Goal: Task Accomplishment & Management: Complete application form

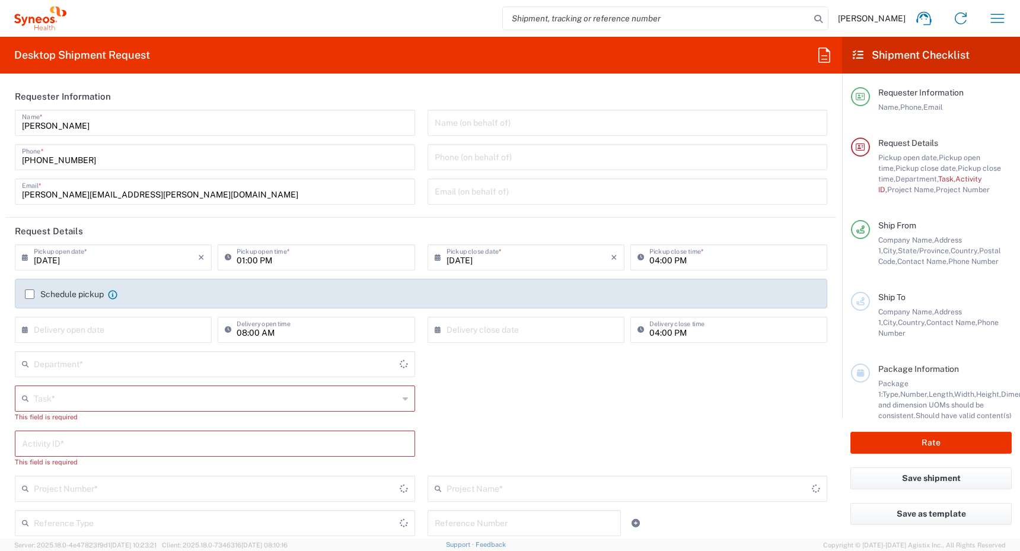
type input "[GEOGRAPHIC_DATA]"
type input "4510"
type input "Syneos Health Canada LP- [GEOGRAPHIC_DATA]"
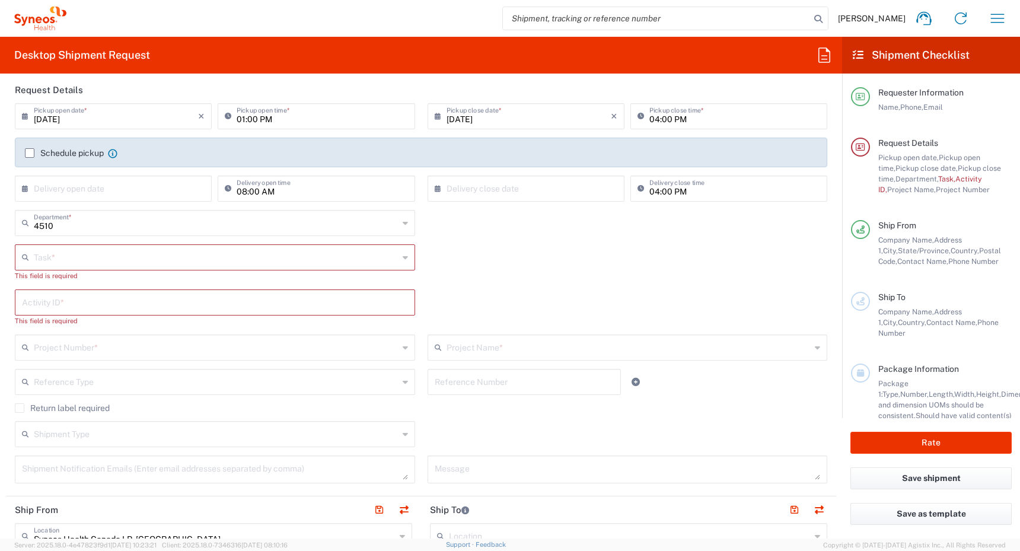
scroll to position [144, 0]
click at [29, 149] on label "Schedule pickup" at bounding box center [64, 149] width 79 height 9
click at [30, 150] on input "Schedule pickup" at bounding box center [30, 150] width 0 height 0
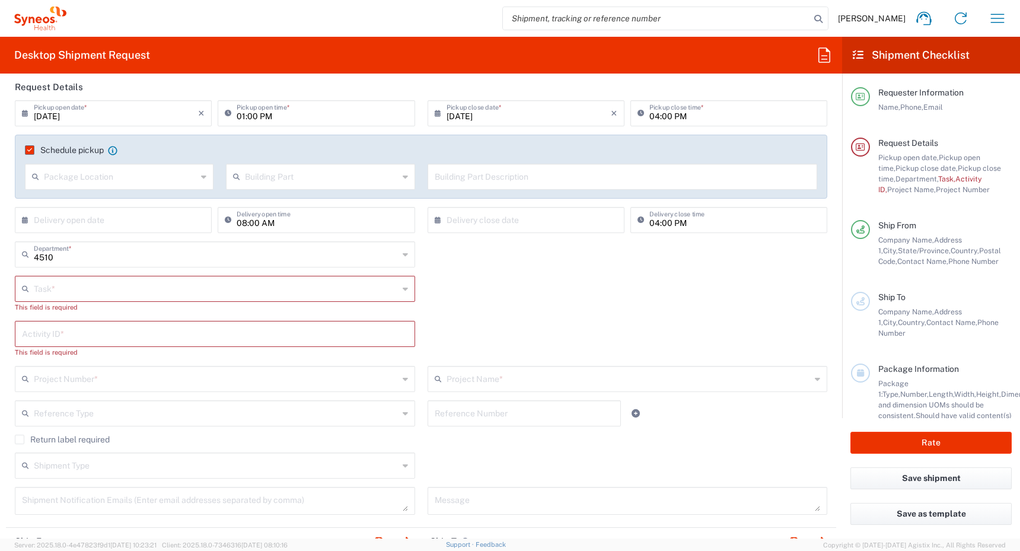
click at [112, 109] on input "[DATE]" at bounding box center [116, 112] width 164 height 21
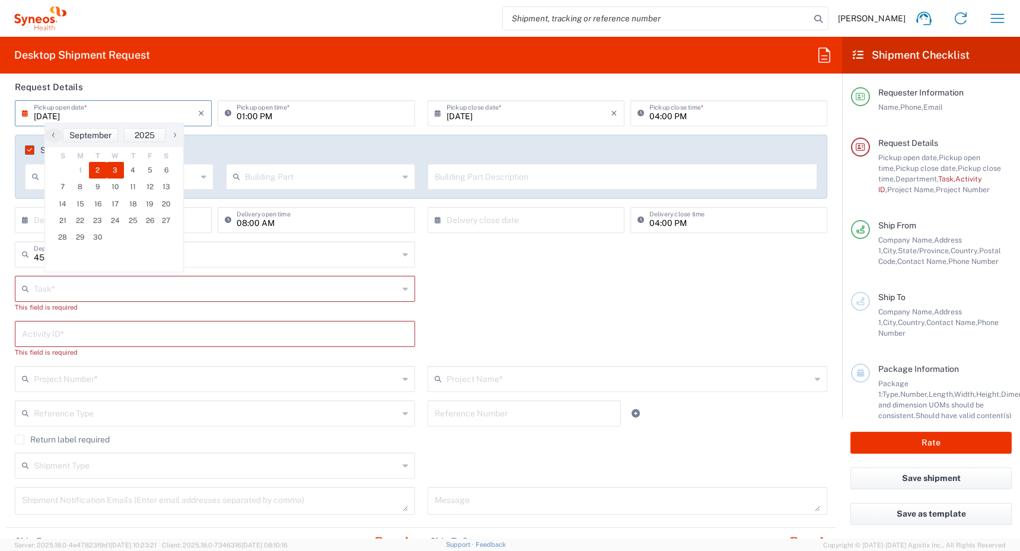
click at [113, 170] on span "3" at bounding box center [116, 170] width 18 height 17
type input "[DATE]"
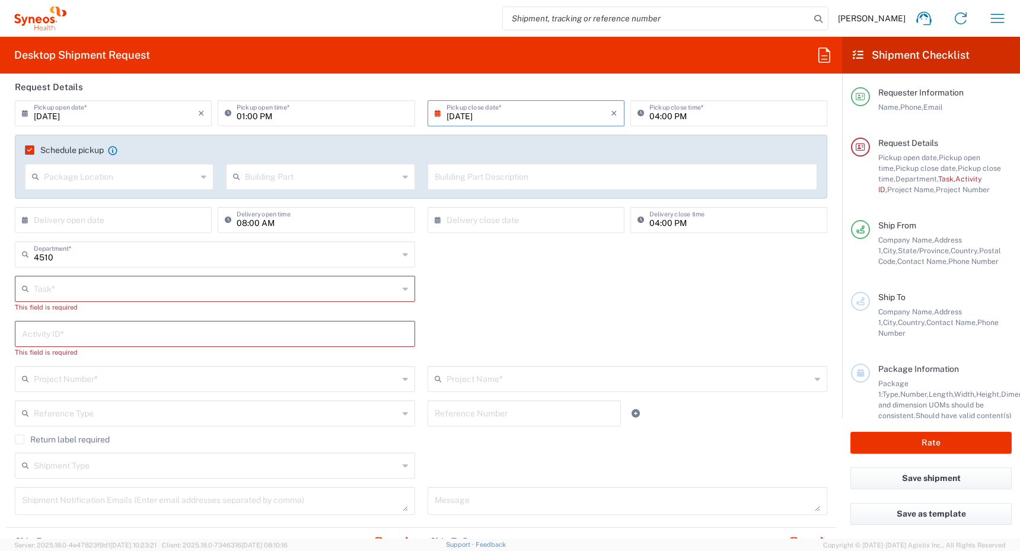
click at [237, 117] on input "01:00 PM" at bounding box center [322, 112] width 171 height 21
type input "12:00 PM"
click at [518, 115] on input "[DATE]" at bounding box center [529, 112] width 164 height 21
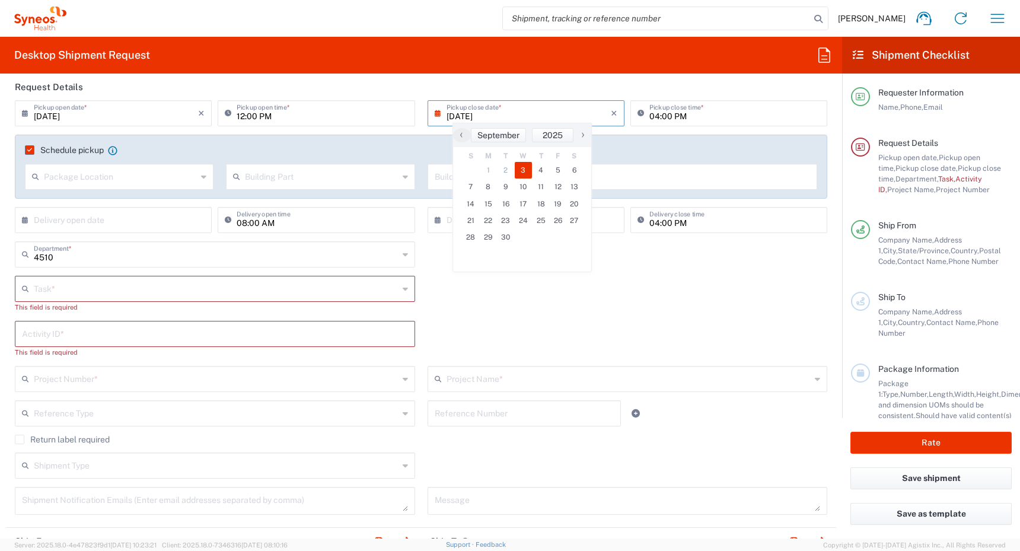
click at [518, 115] on input "[DATE]" at bounding box center [529, 112] width 164 height 21
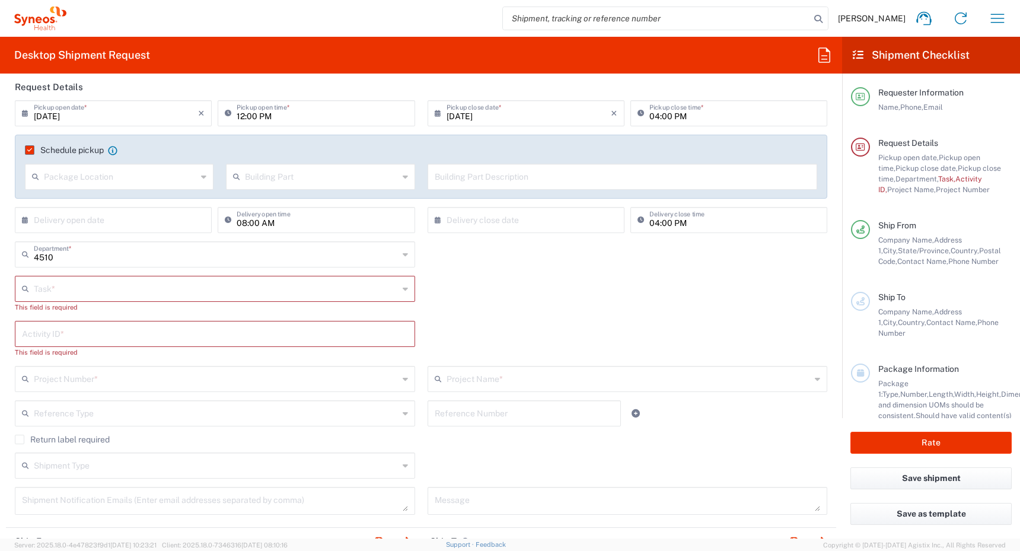
click at [649, 116] on input "04:00 PM" at bounding box center [734, 112] width 171 height 21
click at [427, 257] on div "4510 Department * 4510 3000 3100 3109 3110 3111 3112 3125 3130 3135 3136 3150 3…" at bounding box center [421, 258] width 825 height 34
type input "05:00 PM"
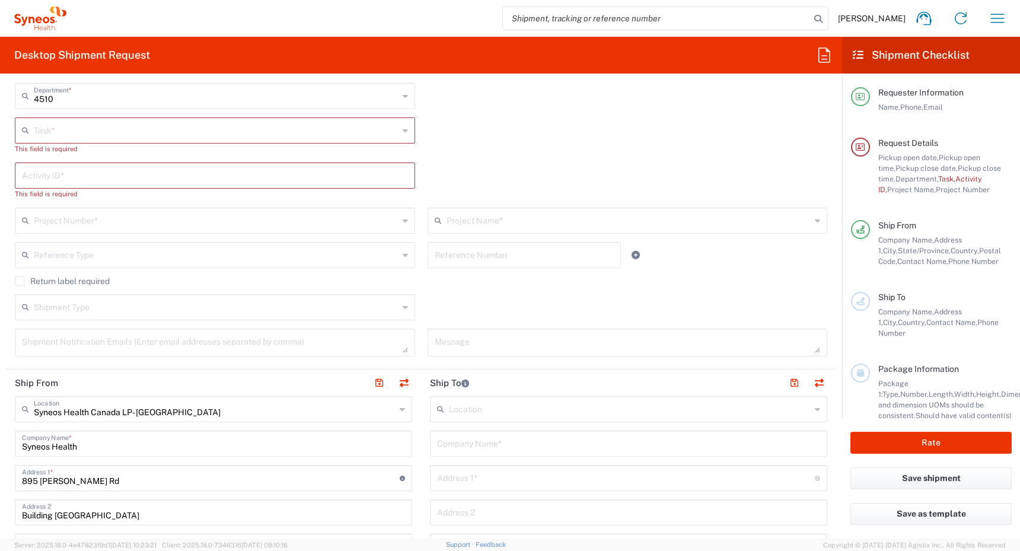
scroll to position [303, 0]
click at [265, 125] on input "text" at bounding box center [216, 129] width 365 height 21
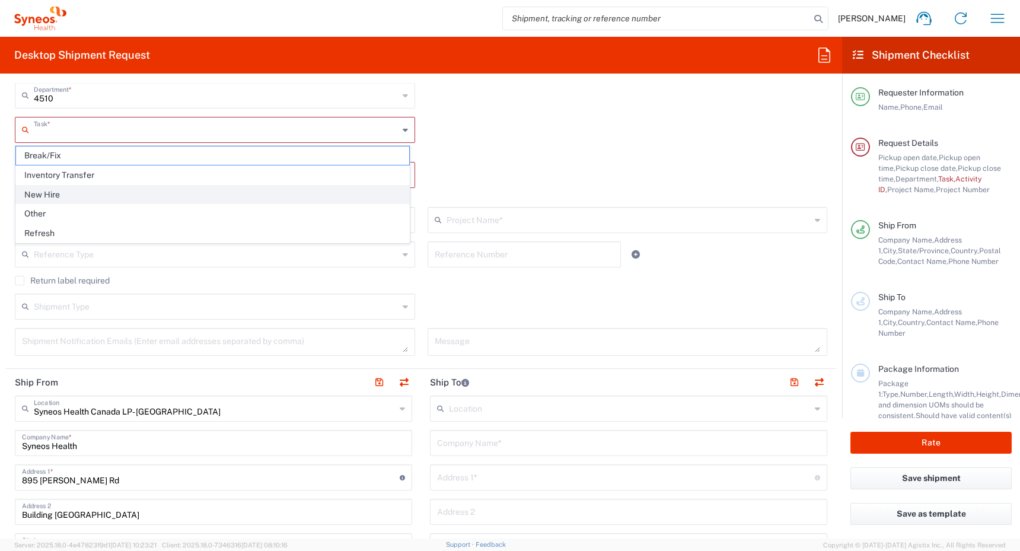
click at [203, 193] on span "New Hire" at bounding box center [212, 195] width 393 height 18
type input "New Hire"
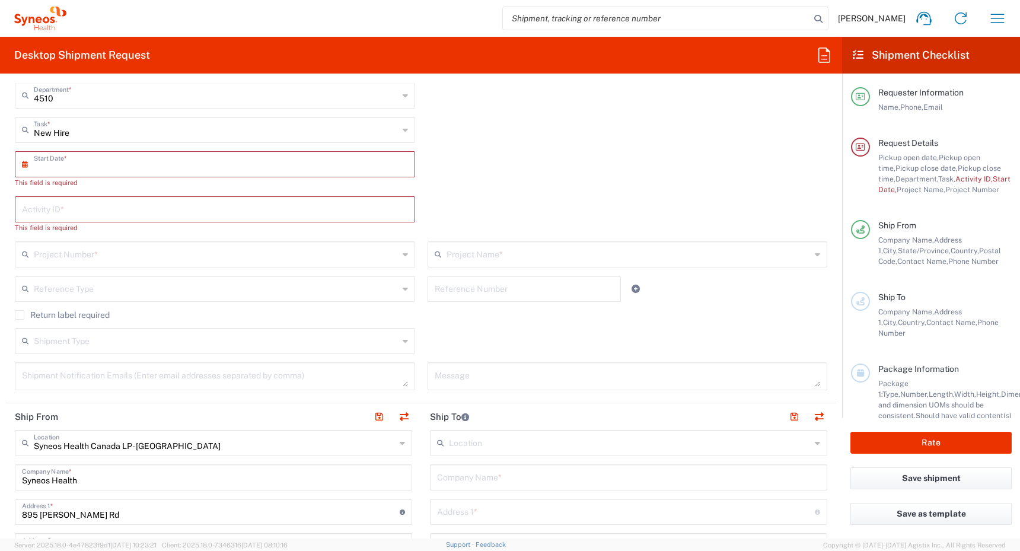
click at [230, 164] on input "text" at bounding box center [218, 163] width 368 height 21
click at [183, 240] on span "8" at bounding box center [182, 238] width 18 height 17
type input "[DATE]"
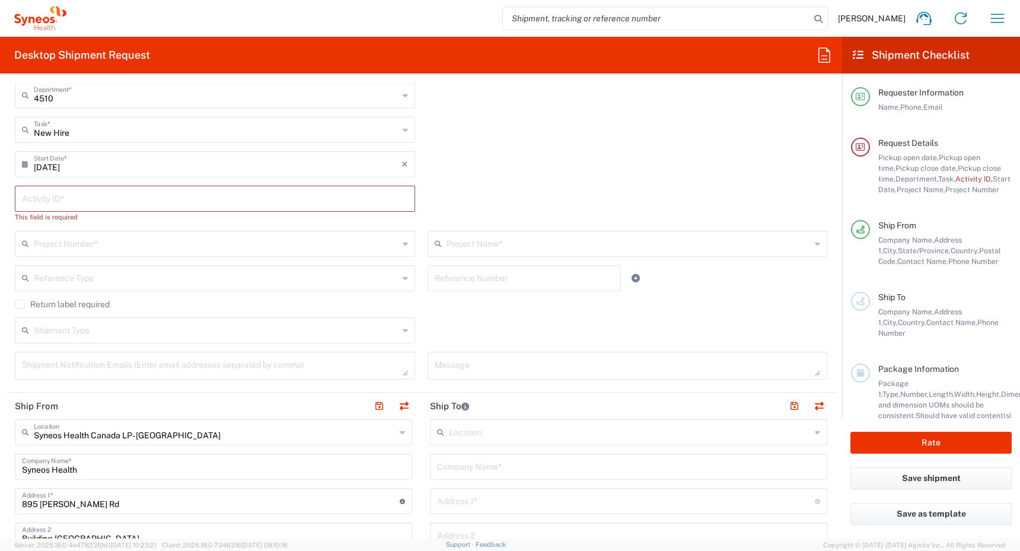
click at [183, 205] on input "text" at bounding box center [215, 197] width 386 height 21
paste input "SCTASK2692982"
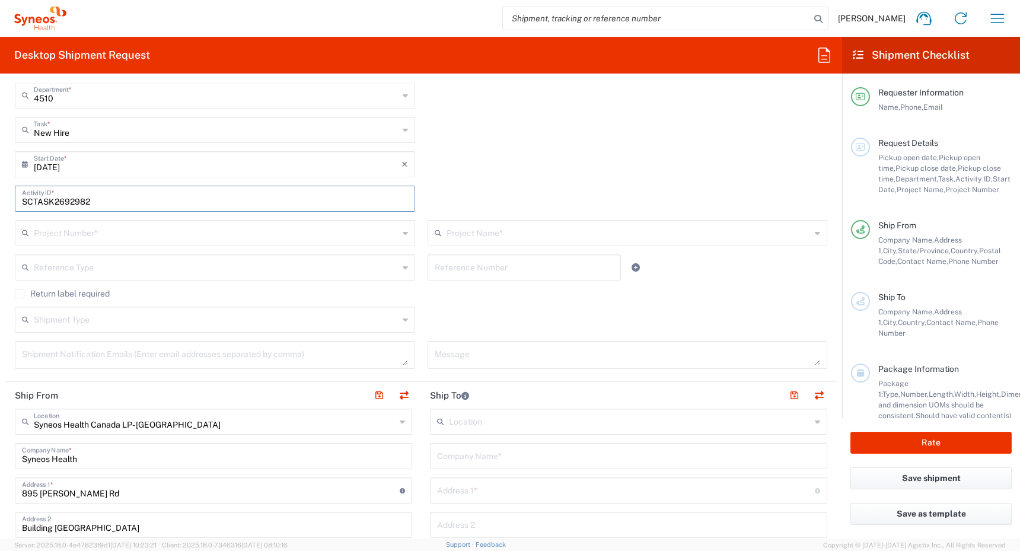
type input "SCTASK2692982"
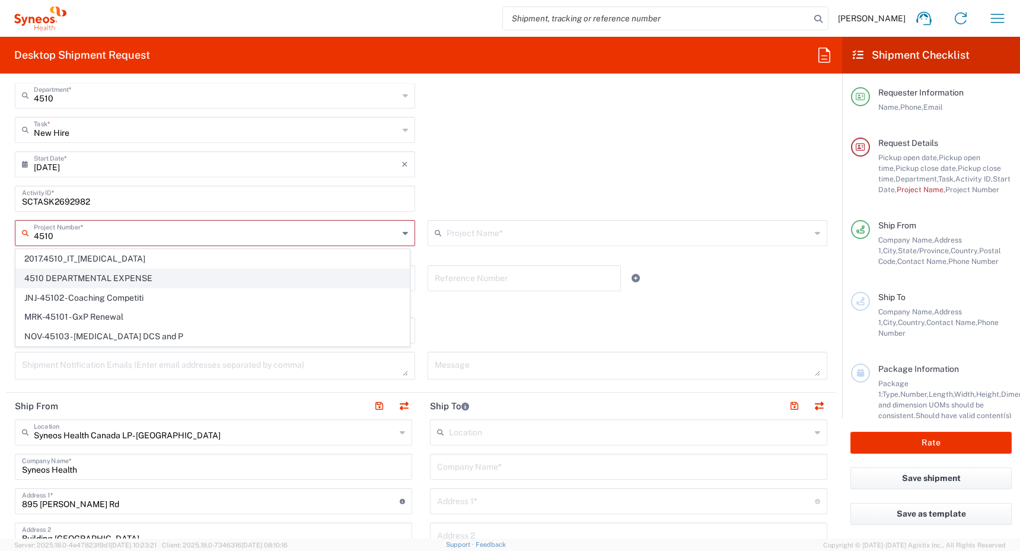
click at [147, 273] on span "4510 DEPARTMENTAL EXPENSE" at bounding box center [212, 278] width 393 height 18
type input "4510 DEPARTMENTAL EXPENSE"
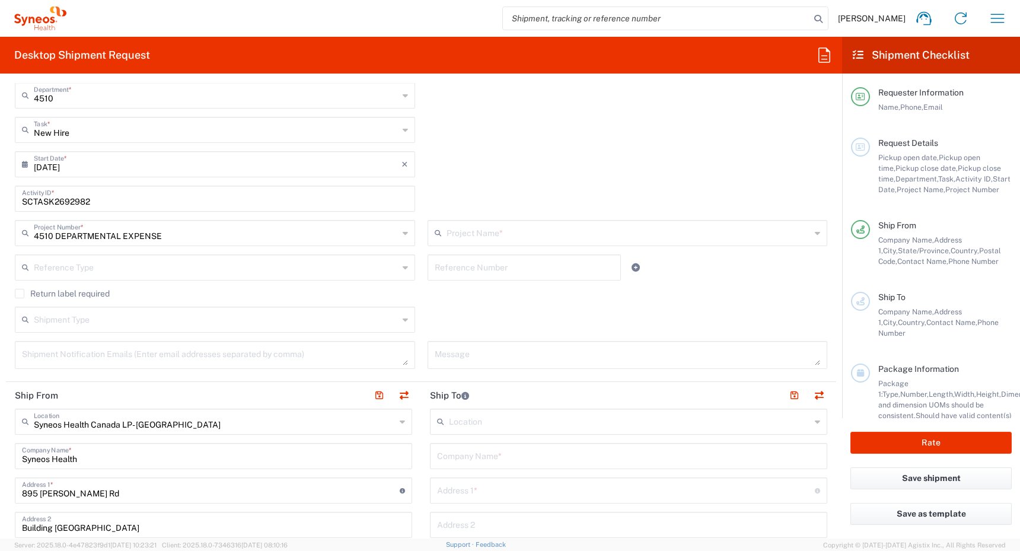
type input "4510 DEPARTMENTAL EXPENSE"
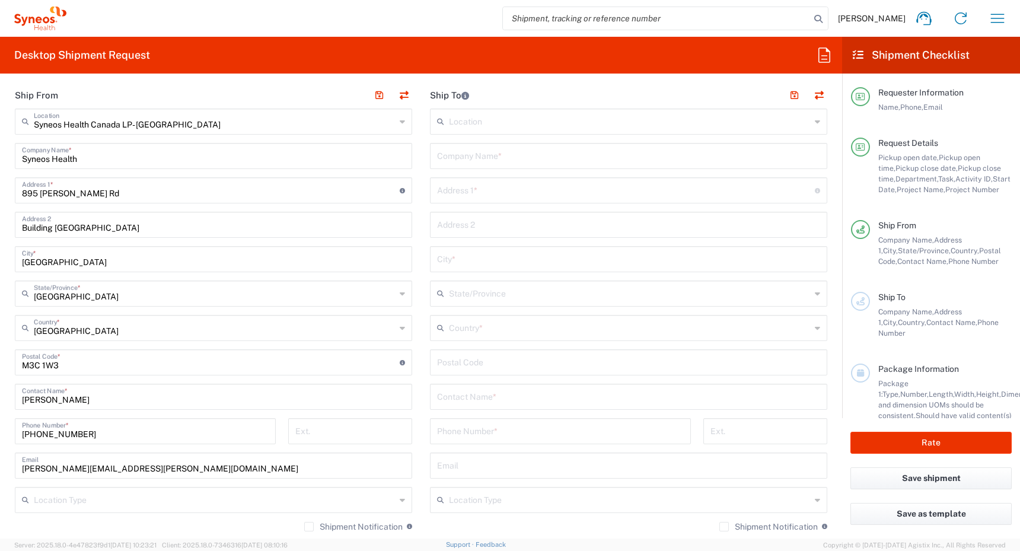
scroll to position [613, 0]
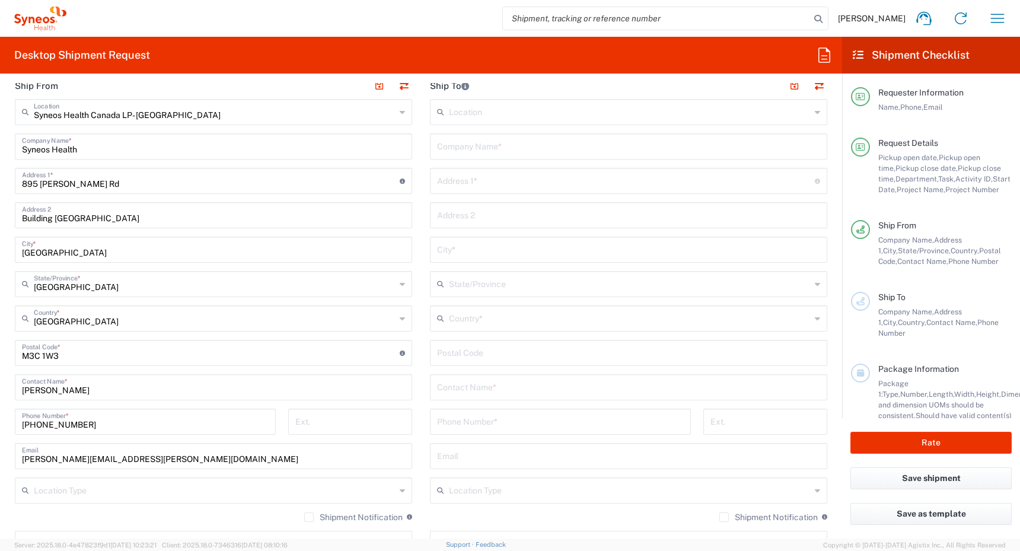
click at [476, 319] on input "text" at bounding box center [630, 317] width 362 height 21
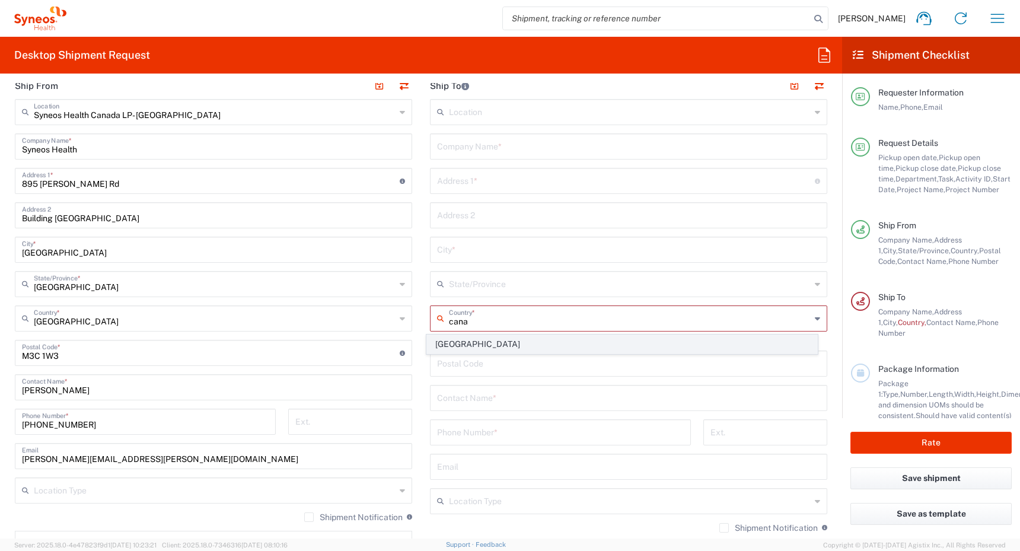
click at [445, 347] on span "[GEOGRAPHIC_DATA]" at bounding box center [622, 344] width 391 height 18
type input "[GEOGRAPHIC_DATA]"
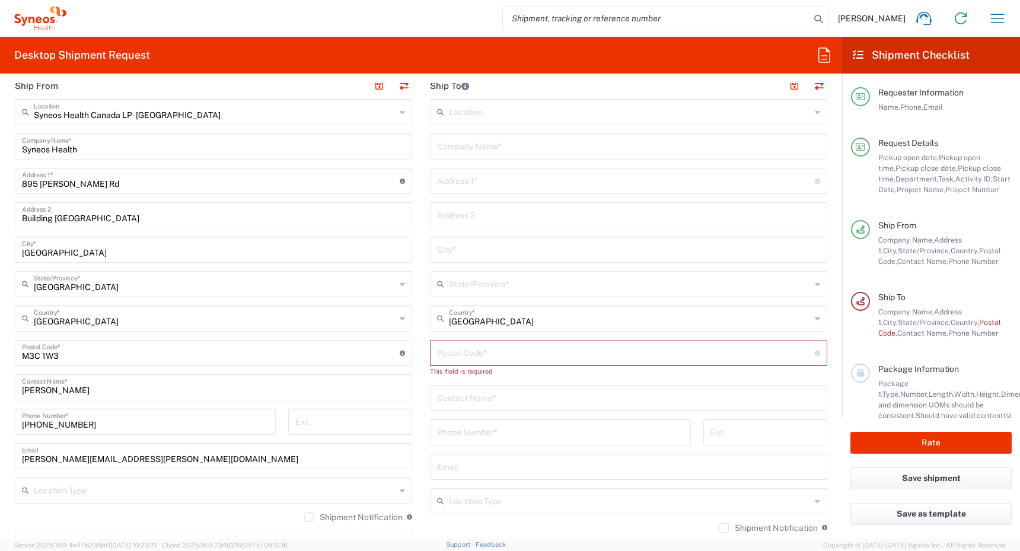
click at [451, 402] on input "text" at bounding box center [628, 397] width 383 height 21
paste input "[PERSON_NAME]"
type input "[PERSON_NAME]"
click at [468, 145] on input "text" at bounding box center [628, 145] width 383 height 21
paste input "[PERSON_NAME]"
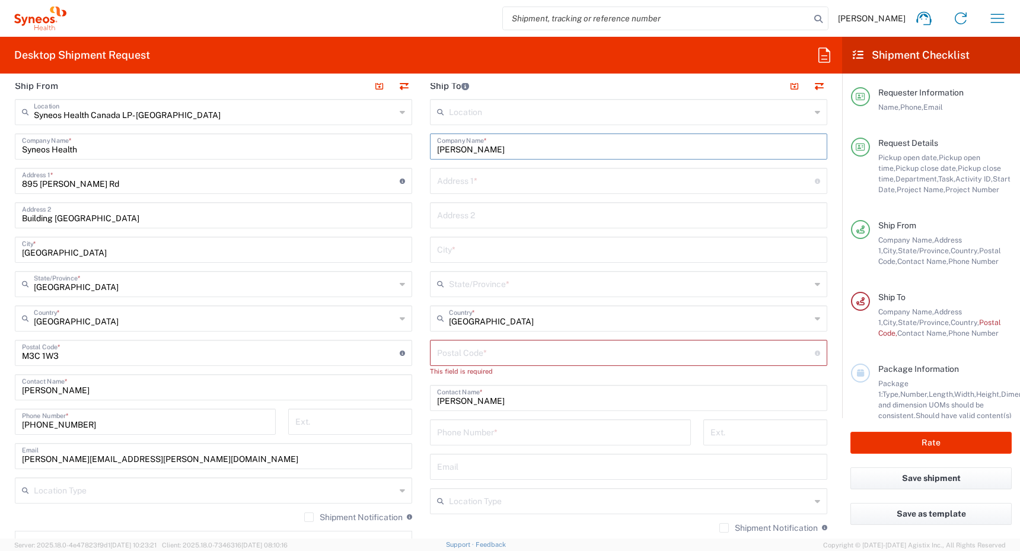
type input "[PERSON_NAME]"
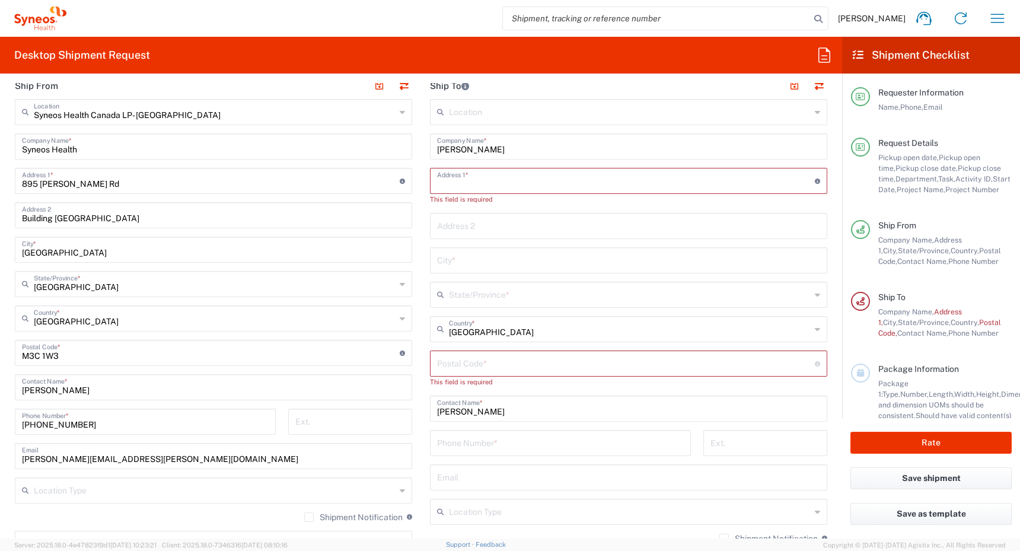
paste input "[STREET_ADDRESS]"
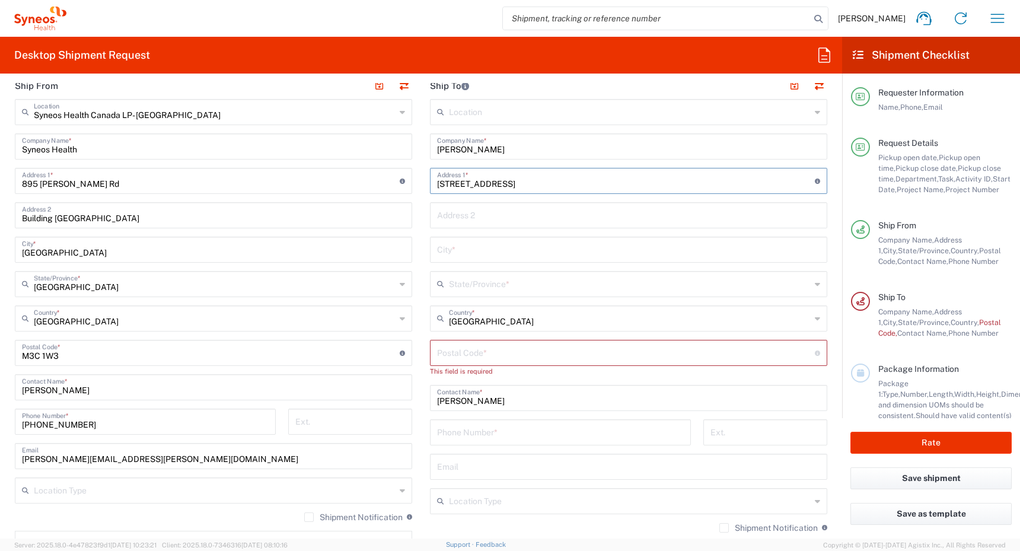
type input "[STREET_ADDRESS]"
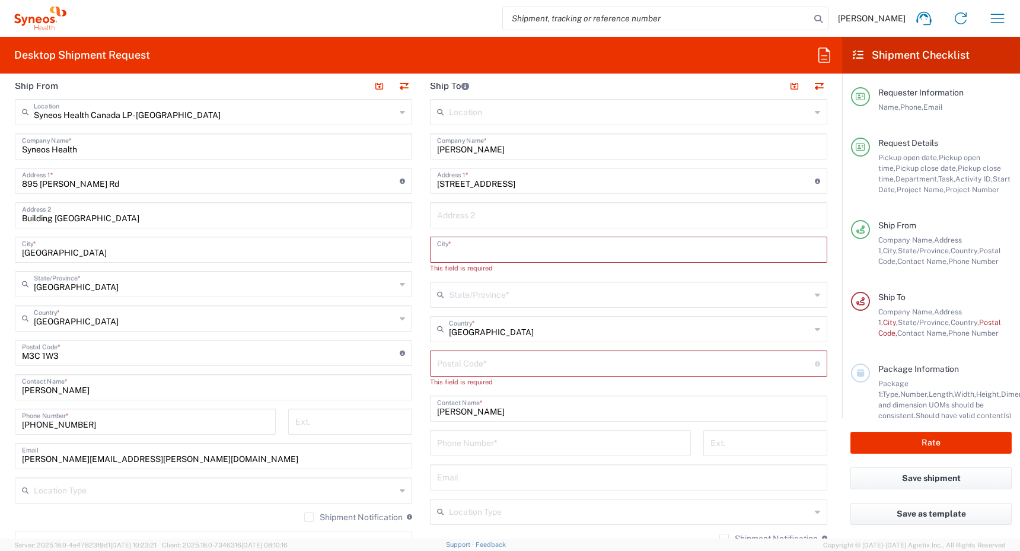
paste input "North Saanich"
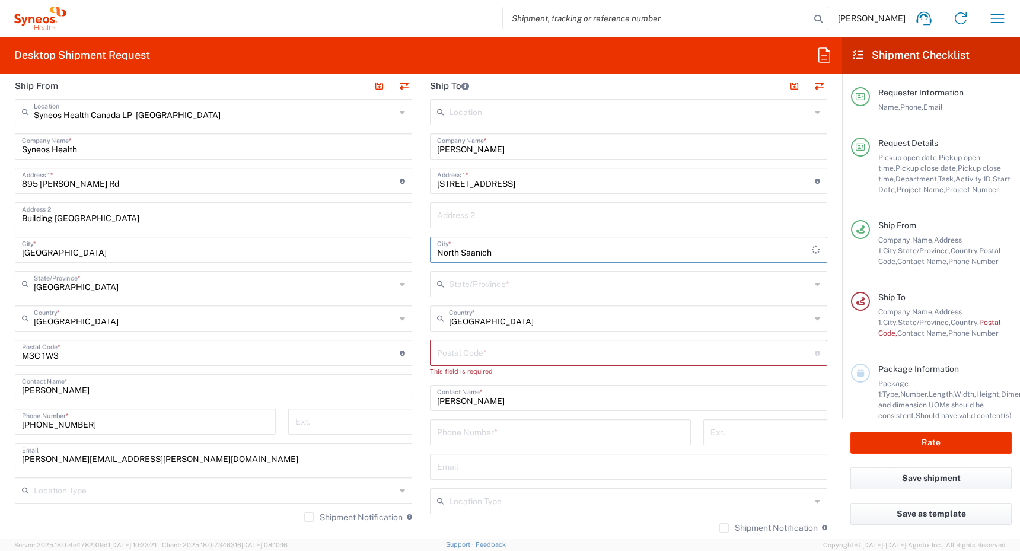
type input "North Saanich"
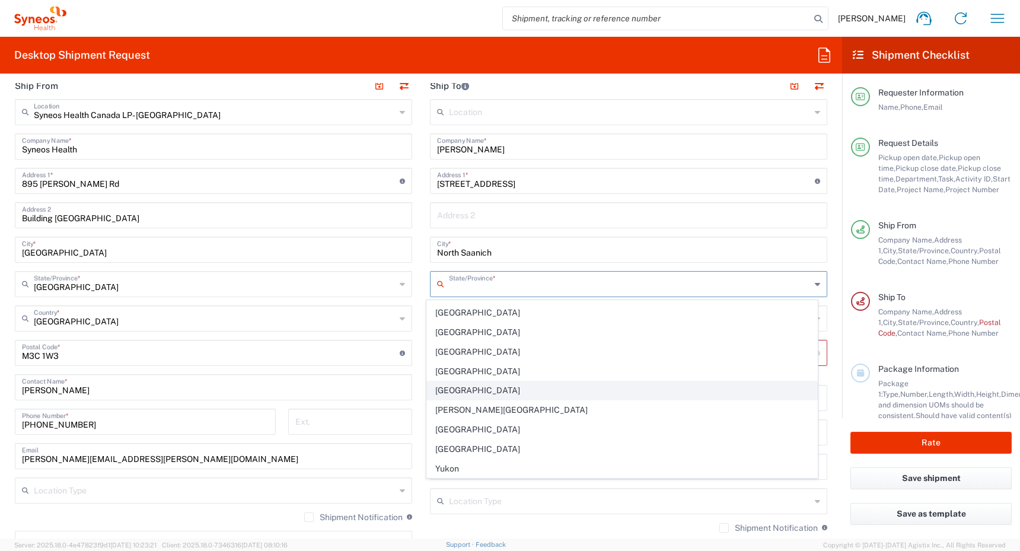
scroll to position [0, 0]
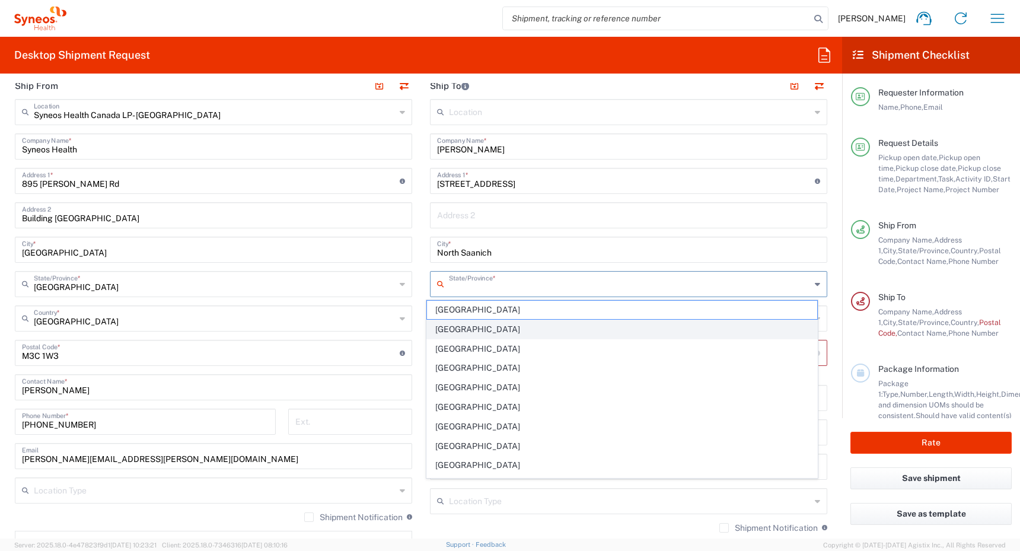
click at [466, 332] on span "[GEOGRAPHIC_DATA]" at bounding box center [622, 329] width 391 height 18
type input "[GEOGRAPHIC_DATA]"
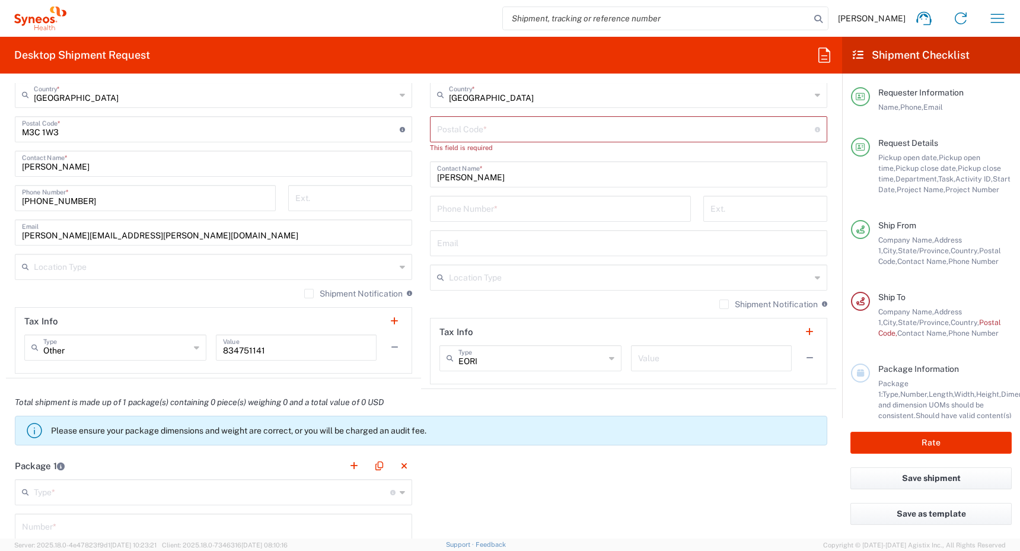
type input "[GEOGRAPHIC_DATA]"
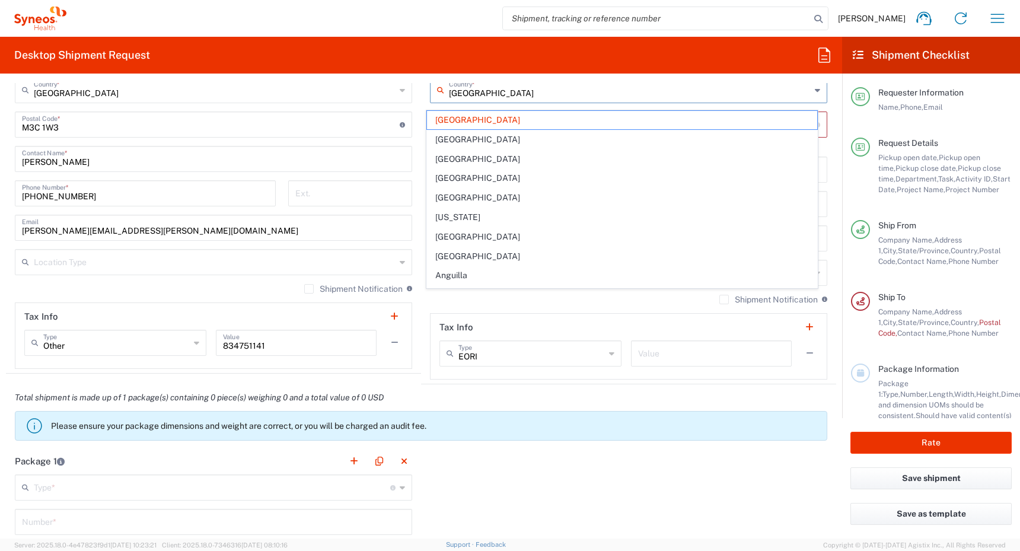
scroll to position [842, 0]
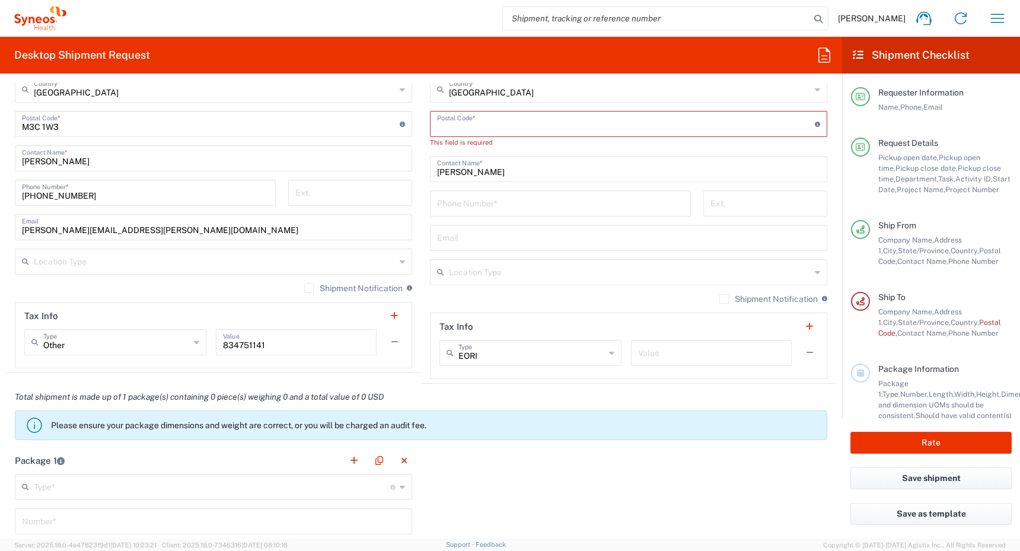
paste input "V8L 5A7"
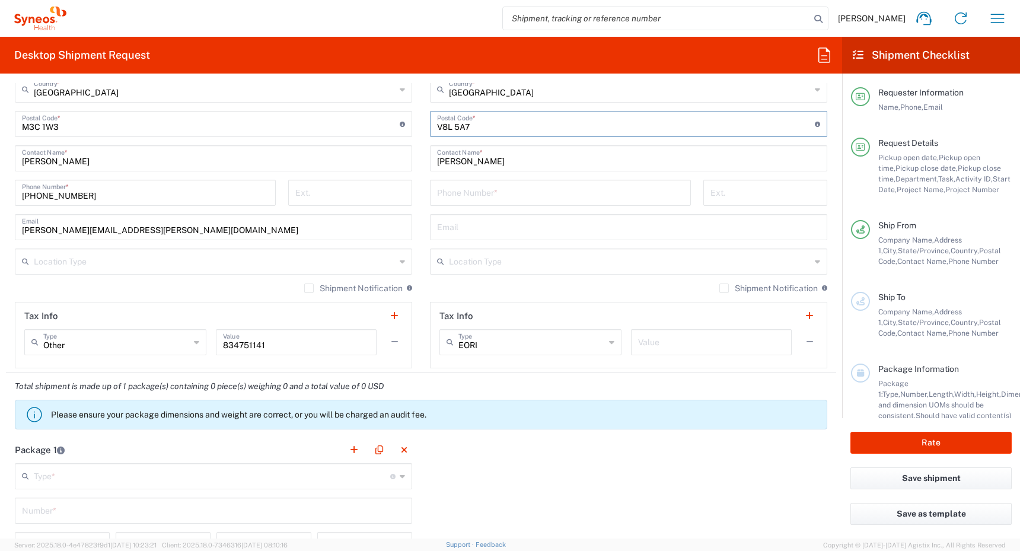
type input "V8L 5A7"
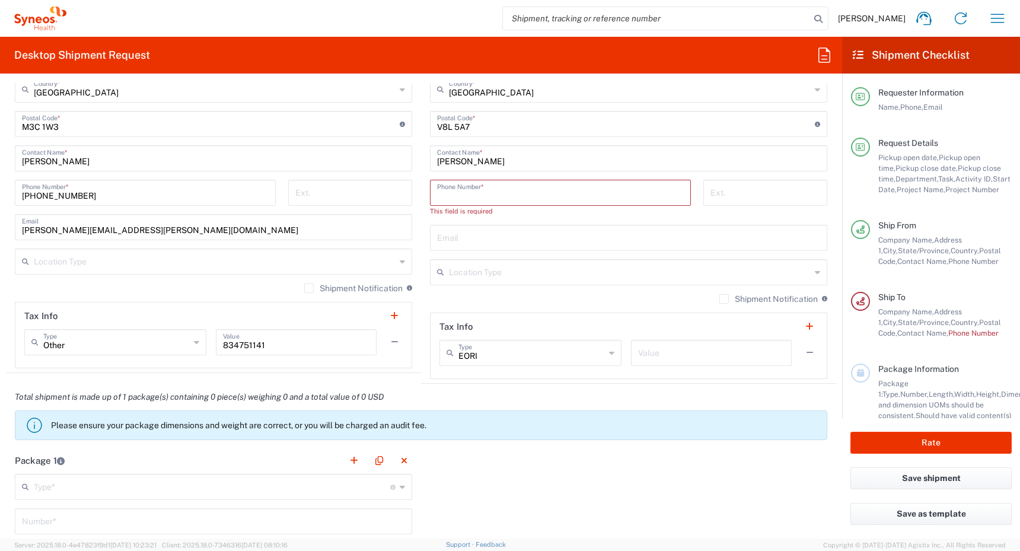
paste input "12502171051"
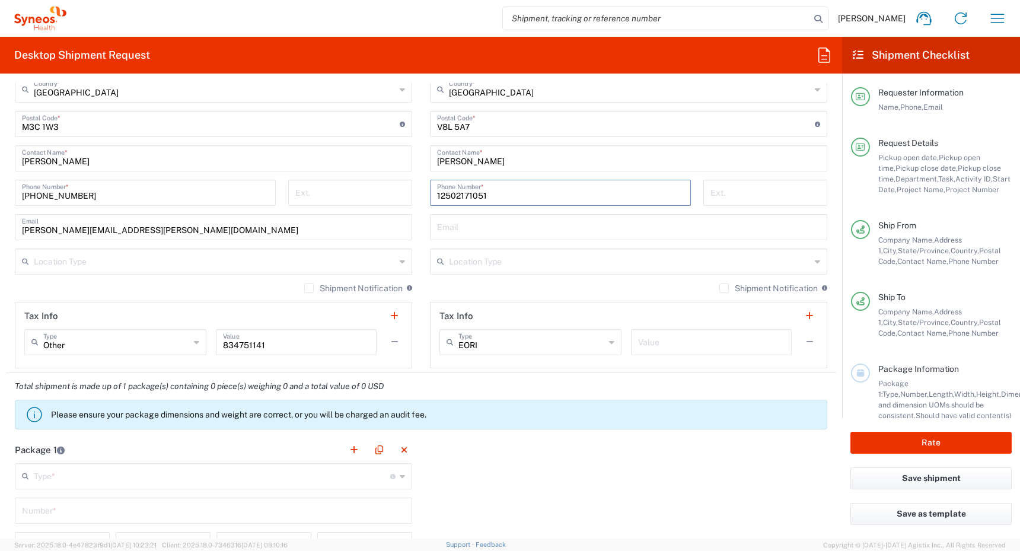
type input "12502171051"
paste input "[DOMAIN_NAME][EMAIL_ADDRESS][DOMAIN_NAME]"
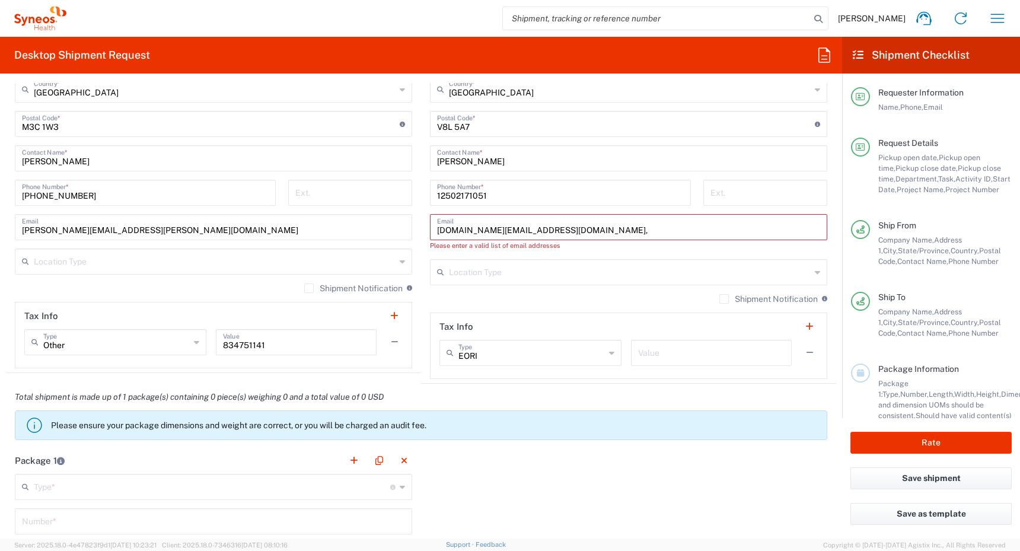
paste input "[EMAIL_ADDRESS][PERSON_NAME][DOMAIN_NAME]"
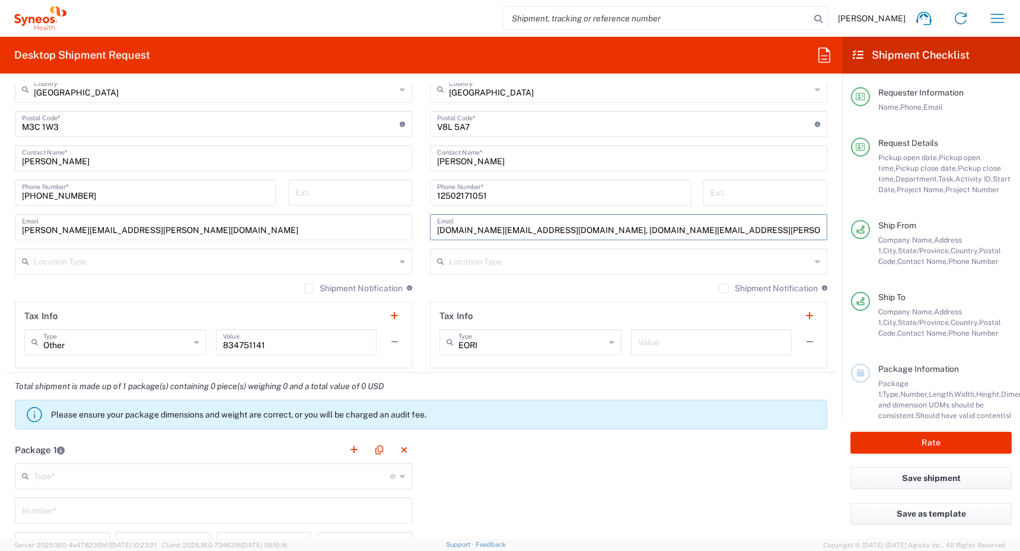
type input "[DOMAIN_NAME][EMAIL_ADDRESS][DOMAIN_NAME], [DOMAIN_NAME][EMAIL_ADDRESS][PERSON_…"
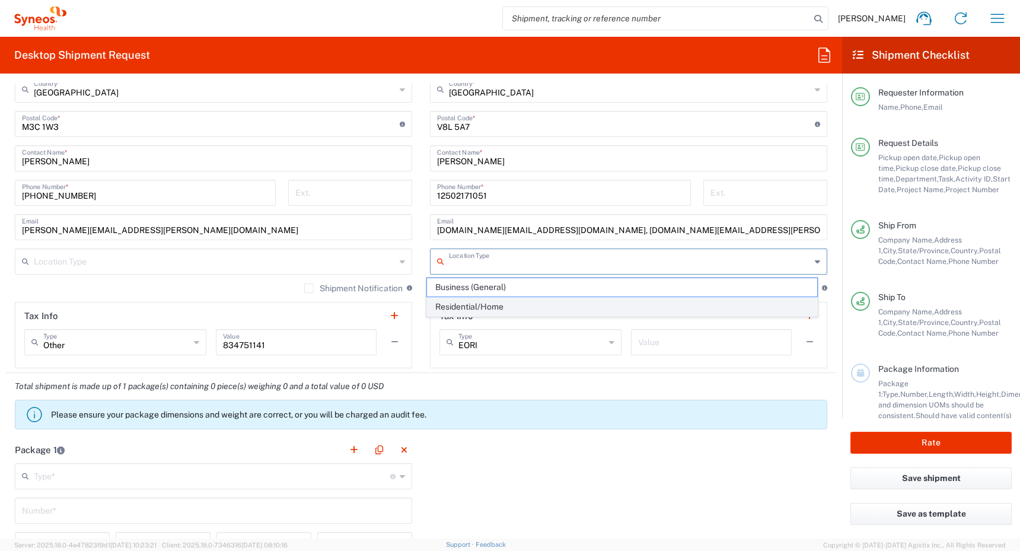
click at [562, 309] on span "Residential/Home" at bounding box center [622, 307] width 391 height 18
type input "Residential/Home"
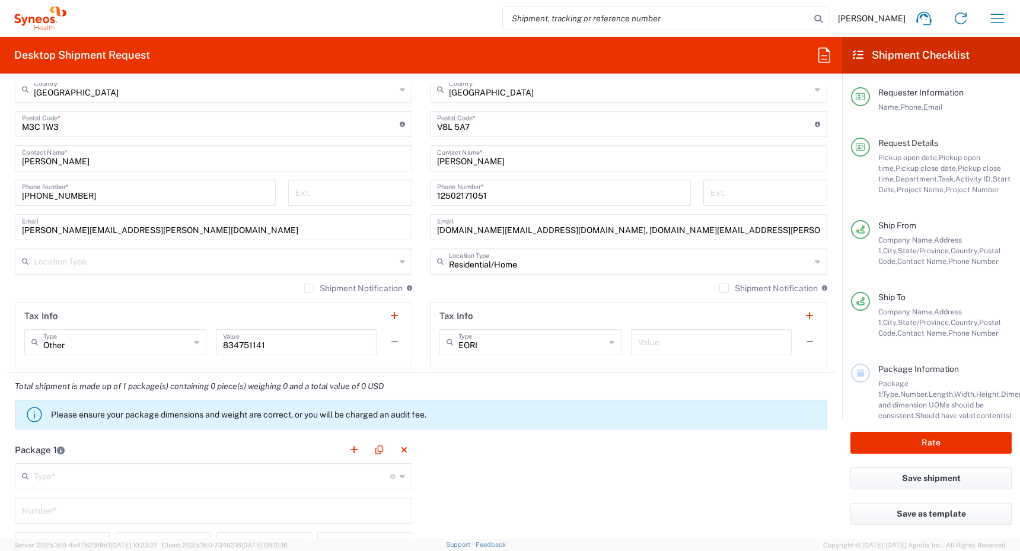
click at [313, 262] on input "text" at bounding box center [215, 260] width 362 height 21
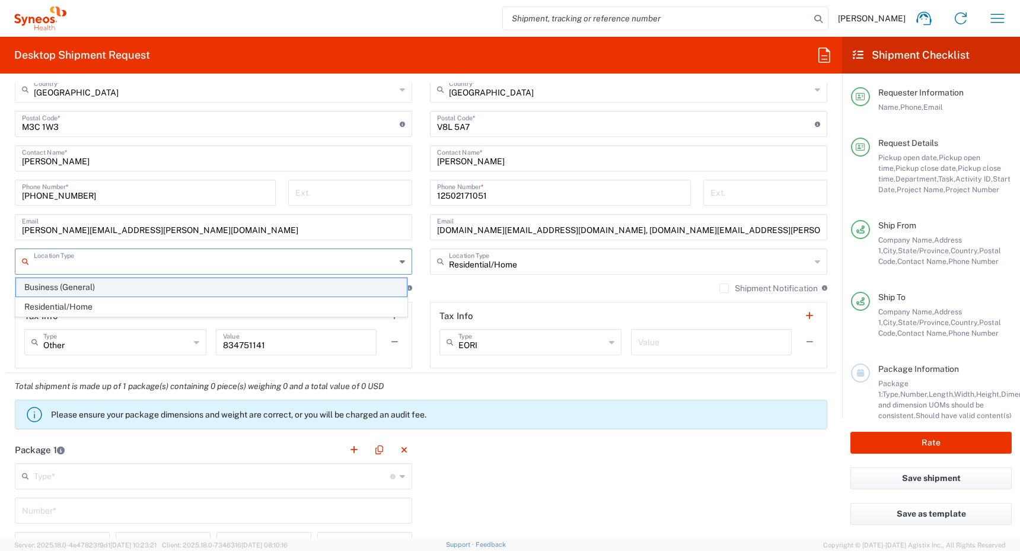
click at [290, 289] on span "Business (General)" at bounding box center [211, 287] width 391 height 18
type input "Business (General)"
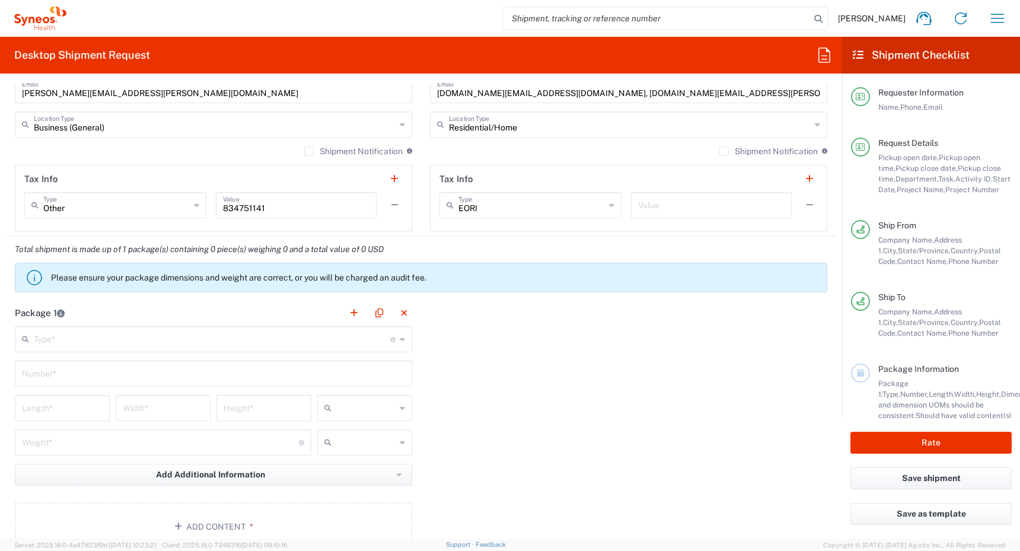
scroll to position [1012, 0]
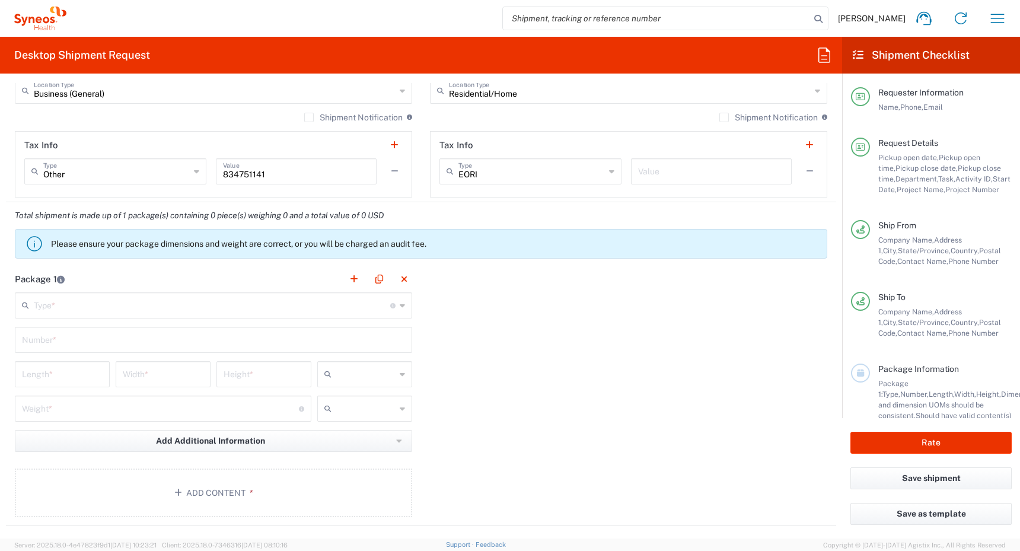
click at [719, 119] on label "Shipment Notification" at bounding box center [768, 117] width 98 height 9
click at [724, 117] on input "Shipment Notification" at bounding box center [724, 117] width 0 height 0
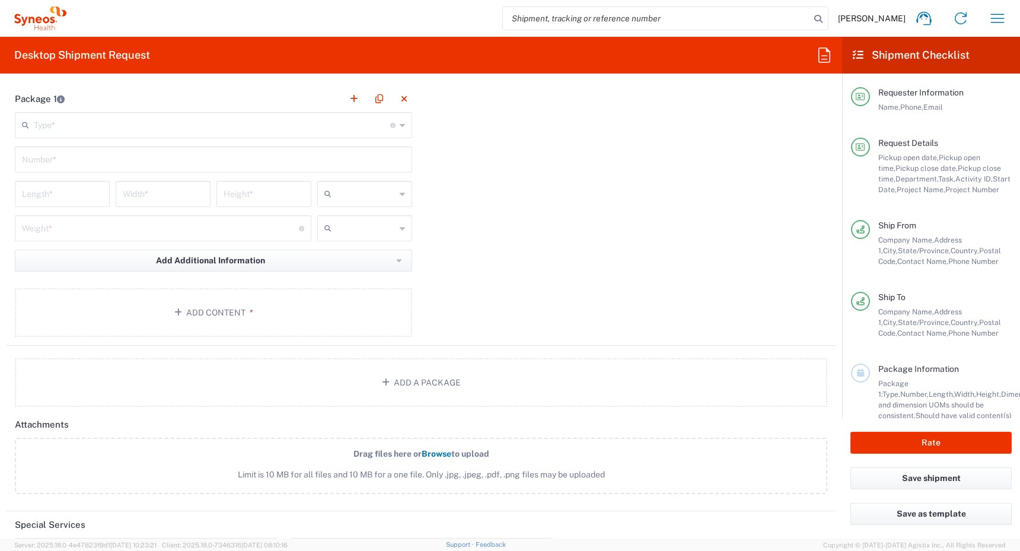
scroll to position [1195, 0]
click at [251, 125] on input "text" at bounding box center [212, 122] width 356 height 21
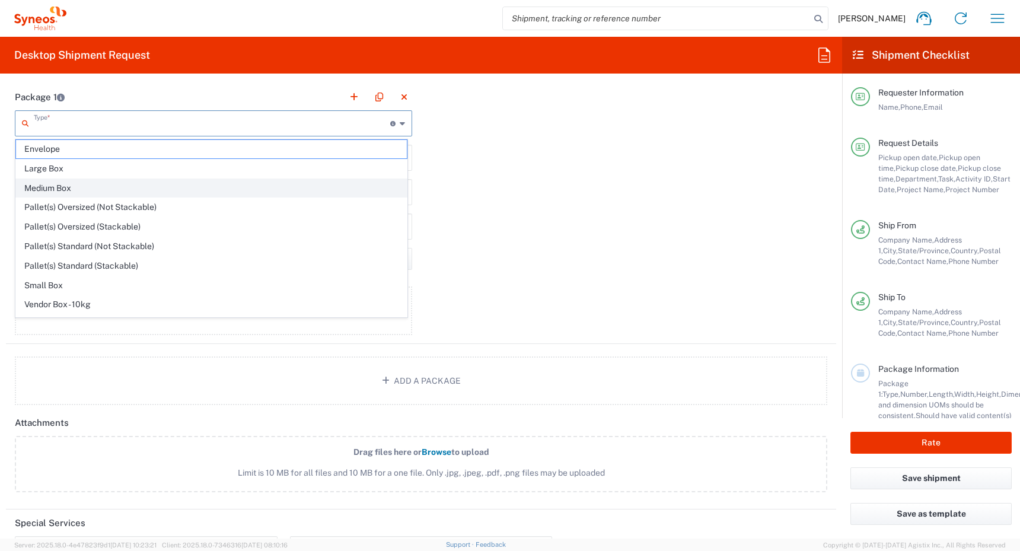
click at [241, 193] on span "Medium Box" at bounding box center [211, 188] width 391 height 18
type input "Medium Box"
type input "13"
type input "11.5"
type input "2.5"
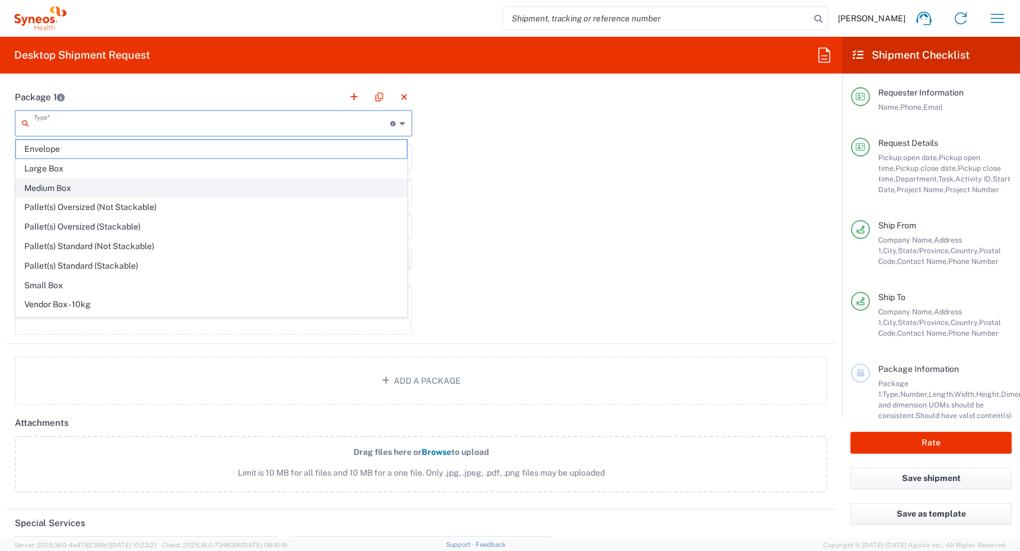
type input "in"
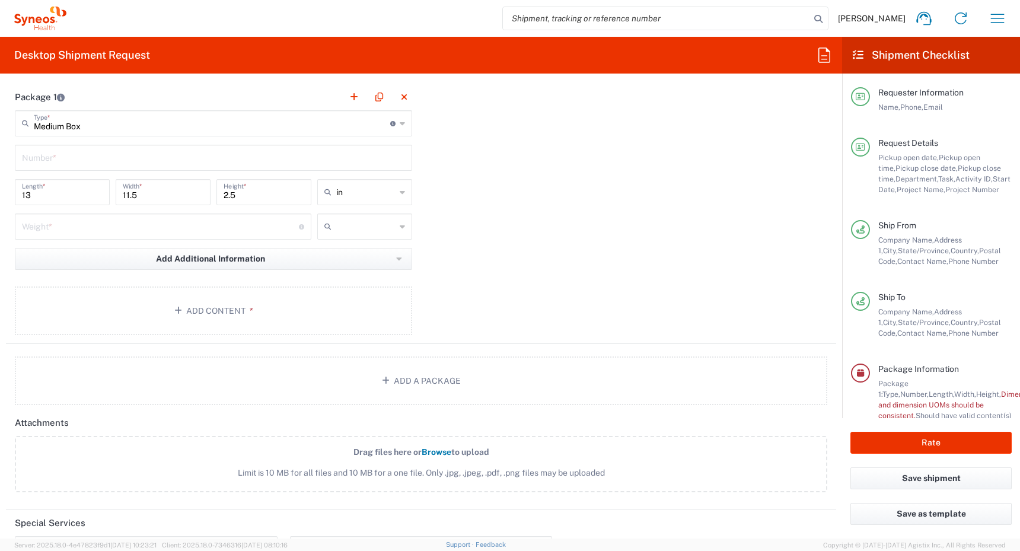
click at [205, 160] on input "text" at bounding box center [213, 157] width 383 height 21
type input "1"
click at [166, 222] on input "number" at bounding box center [160, 225] width 277 height 21
type input "7"
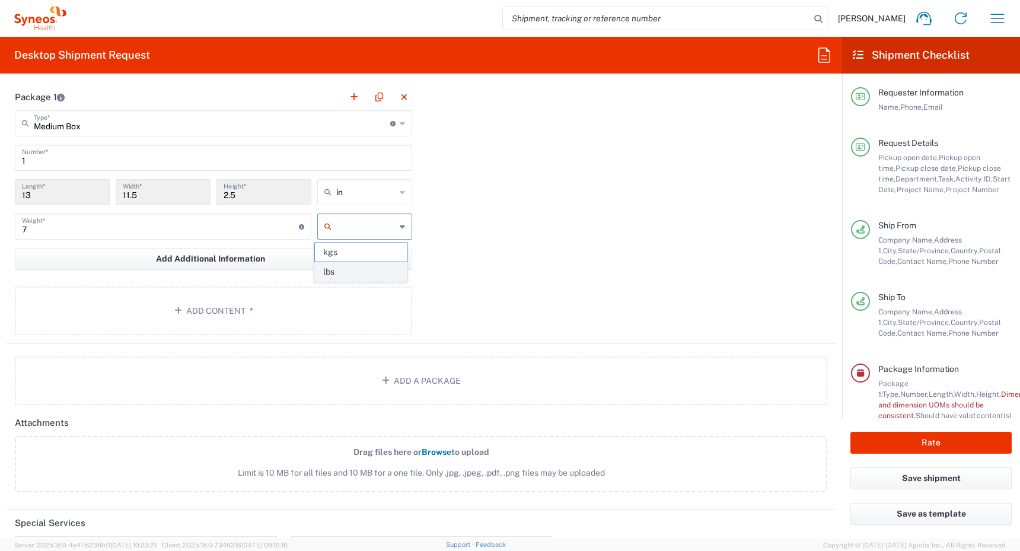
click at [329, 269] on span "lbs" at bounding box center [360, 272] width 91 height 18
type input "lbs"
click at [218, 309] on button "Add Content *" at bounding box center [213, 310] width 397 height 49
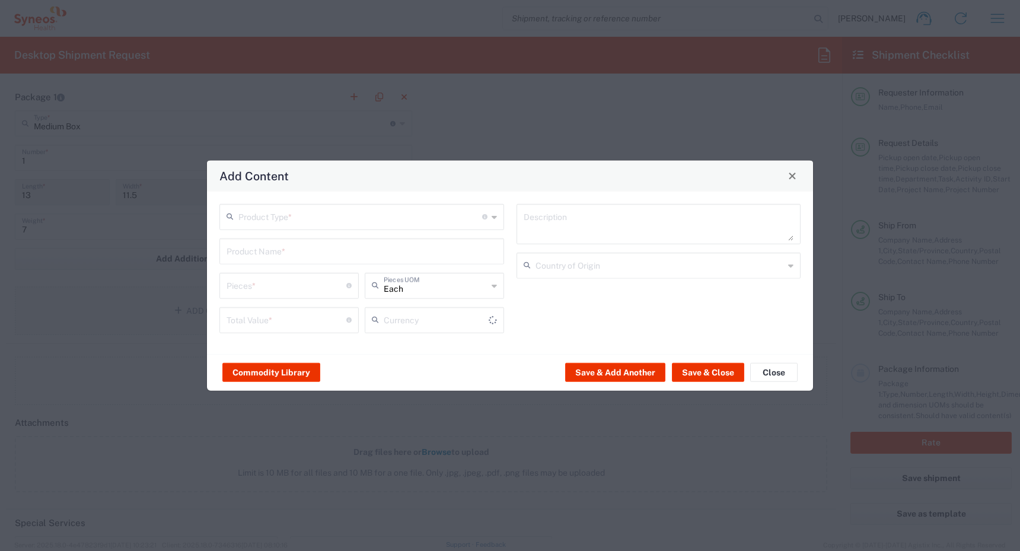
type input "US Dollar"
click at [333, 215] on input "text" at bounding box center [360, 215] width 244 height 21
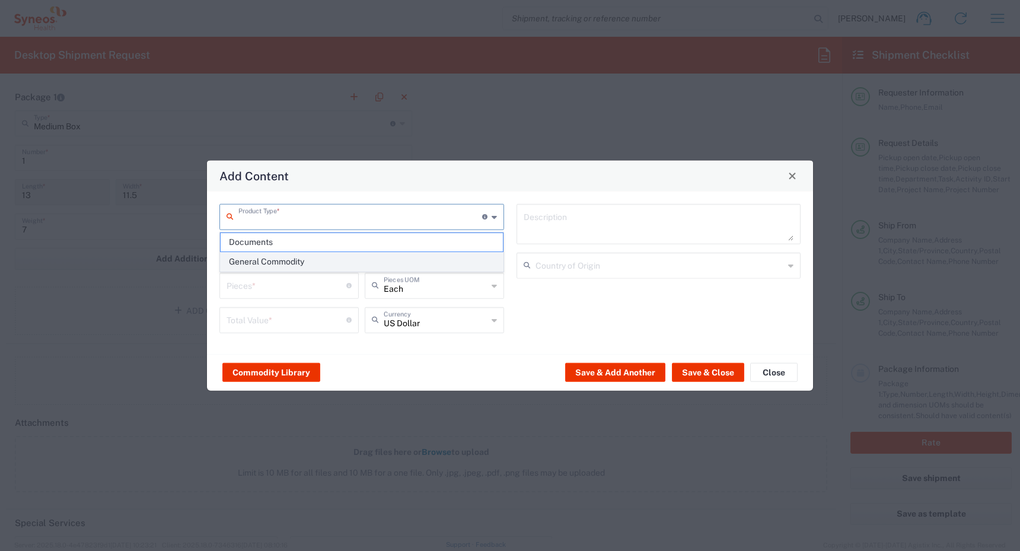
click at [319, 262] on span "General Commodity" at bounding box center [362, 262] width 282 height 18
type input "General Commodity"
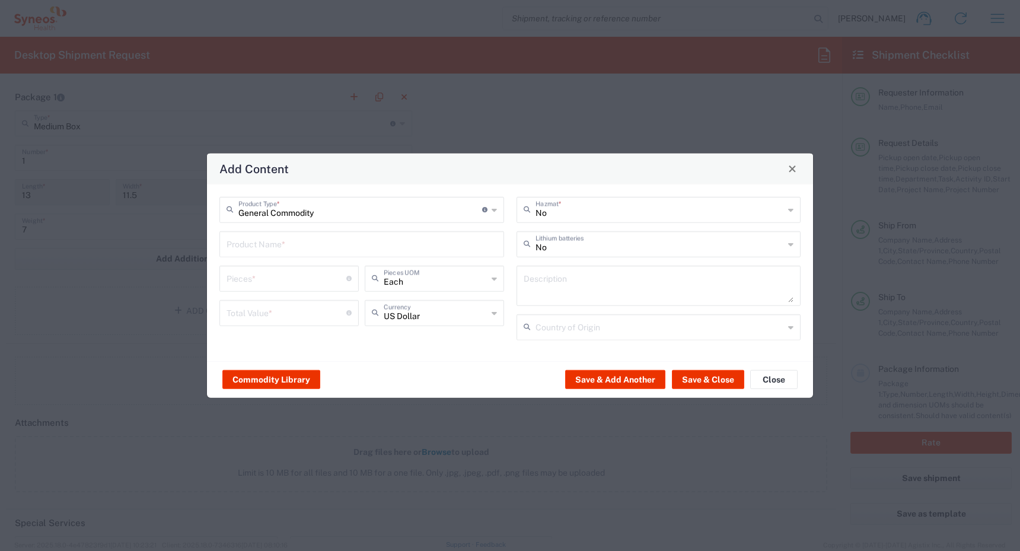
click at [289, 279] on input "number" at bounding box center [287, 277] width 120 height 21
type input "1"
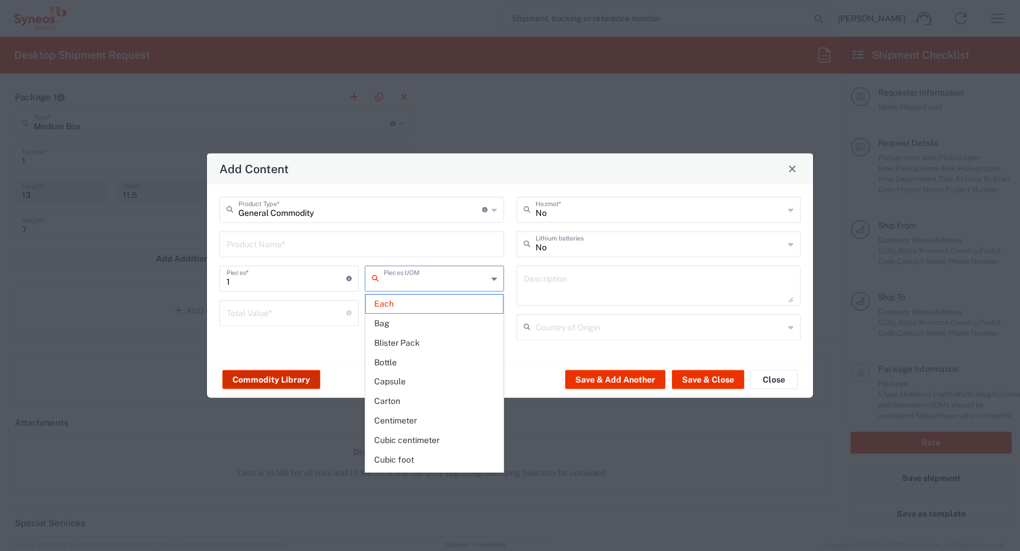
click at [267, 372] on button "Commodity Library" at bounding box center [271, 379] width 98 height 19
type input "Each"
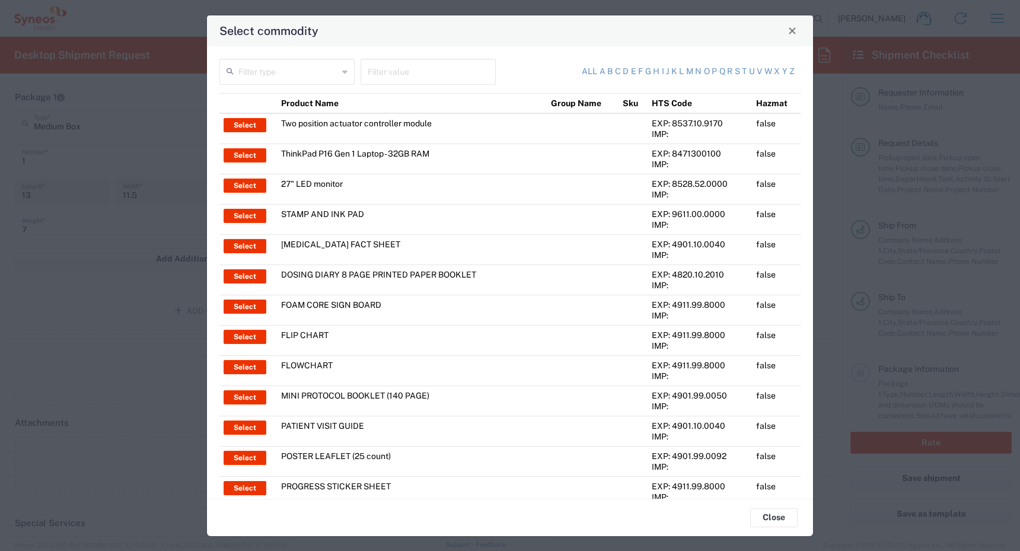
click at [297, 71] on input "text" at bounding box center [288, 70] width 100 height 21
click at [293, 100] on span "Product Name" at bounding box center [286, 97] width 130 height 18
type input "Product Name"
click at [390, 72] on input "text" at bounding box center [428, 70] width 121 height 21
type input "think"
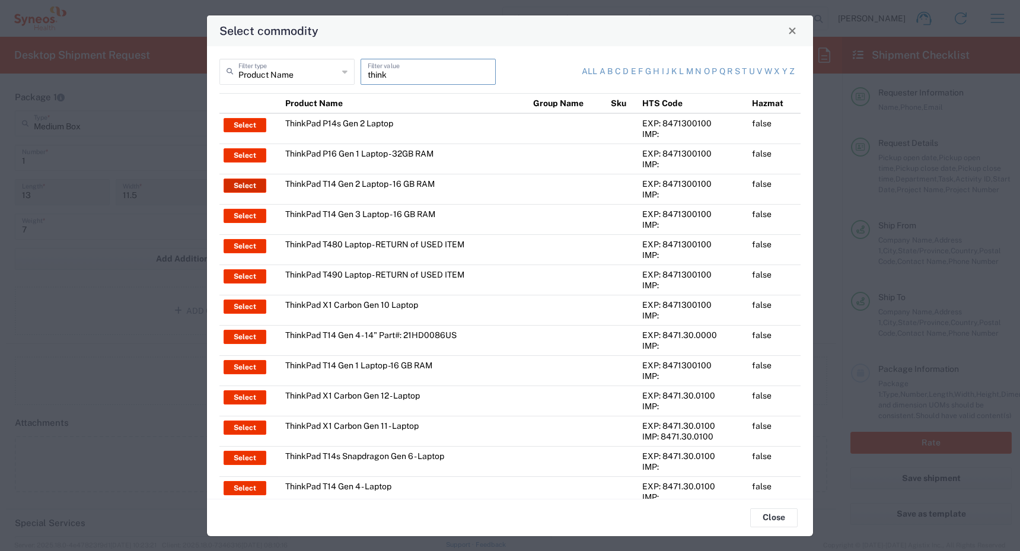
click at [248, 184] on button "Select" at bounding box center [245, 186] width 43 height 14
type input "ThinkPad T14 Gen 2 Laptop - 16 GB RAM"
type textarea "Intel Core i7-1156G7 vProÂ® Processor - 14"- 16 GB RAM - 512 GB SSD"
type input "[GEOGRAPHIC_DATA]"
type input "Yes"
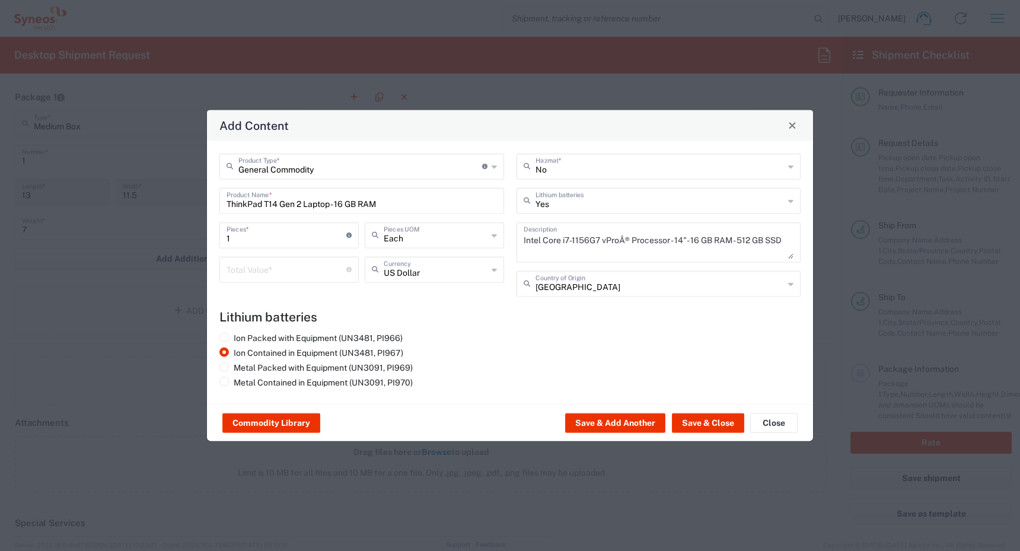
click at [288, 266] on input "number" at bounding box center [287, 268] width 120 height 21
type input "1700"
click at [695, 420] on button "Save & Close" at bounding box center [708, 422] width 72 height 19
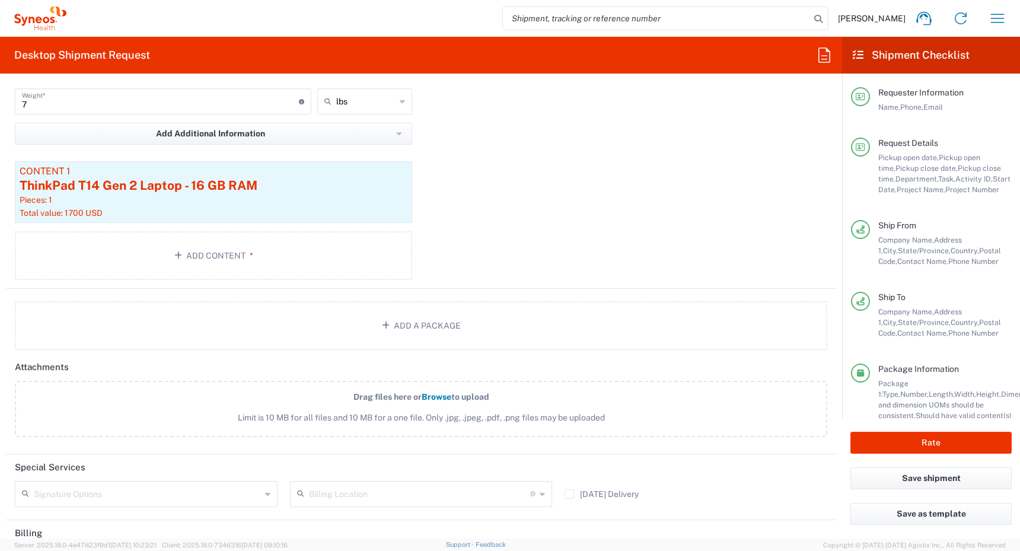
scroll to position [1246, 0]
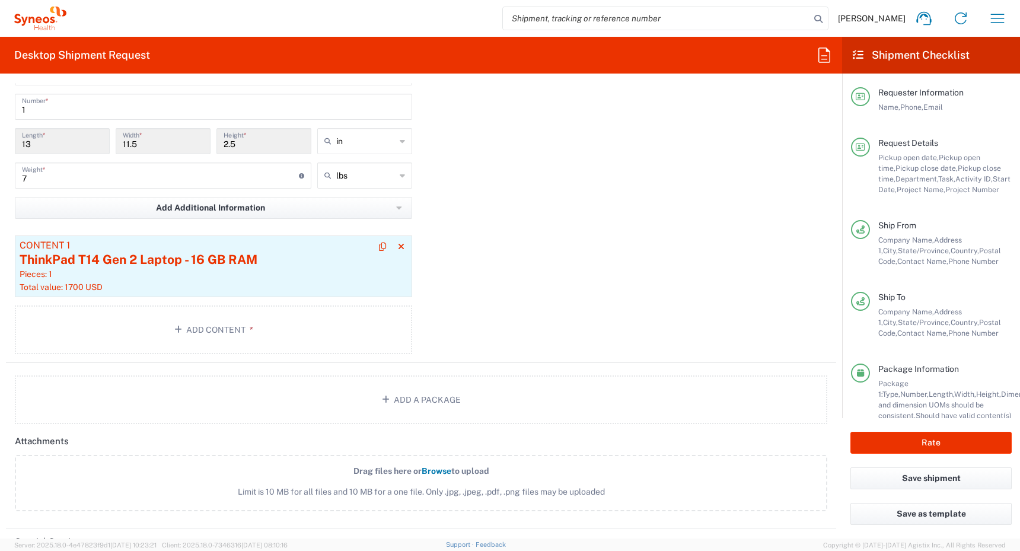
click at [214, 272] on div "Pieces: 1" at bounding box center [214, 274] width 388 height 11
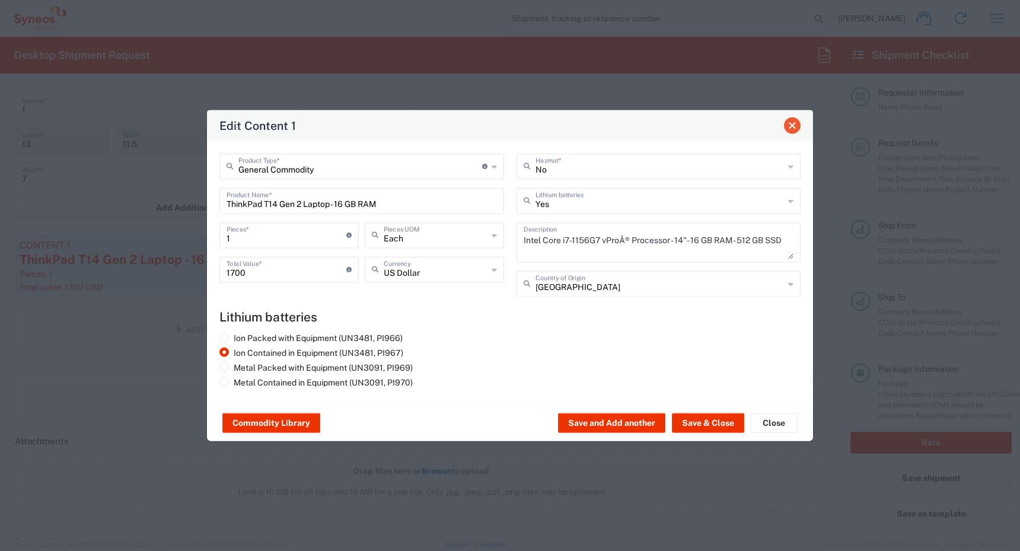
click at [792, 129] on span "Close" at bounding box center [792, 126] width 8 height 8
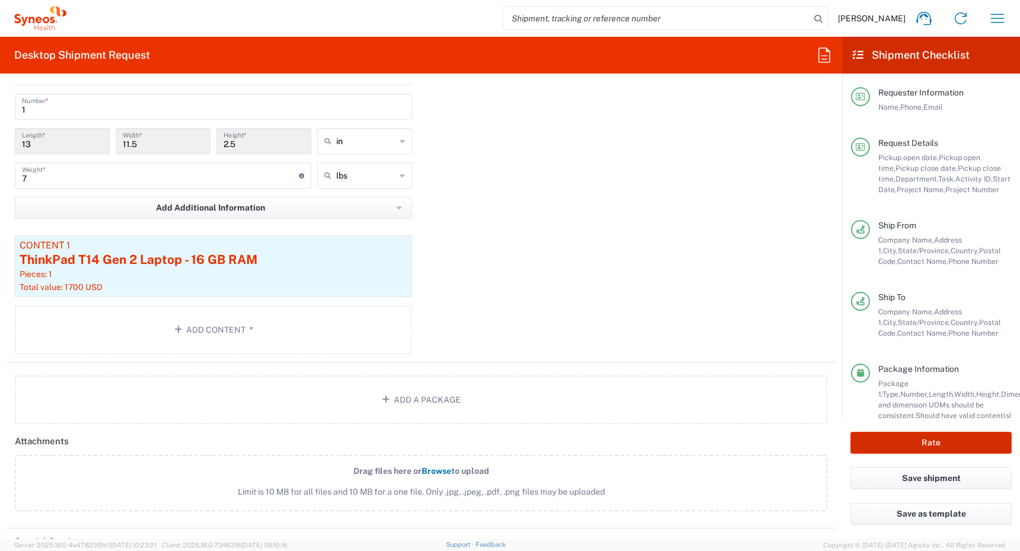
click at [932, 441] on button "Rate" at bounding box center [931, 443] width 161 height 22
type input "4510 DEPARTMENTAL EXPENSE"
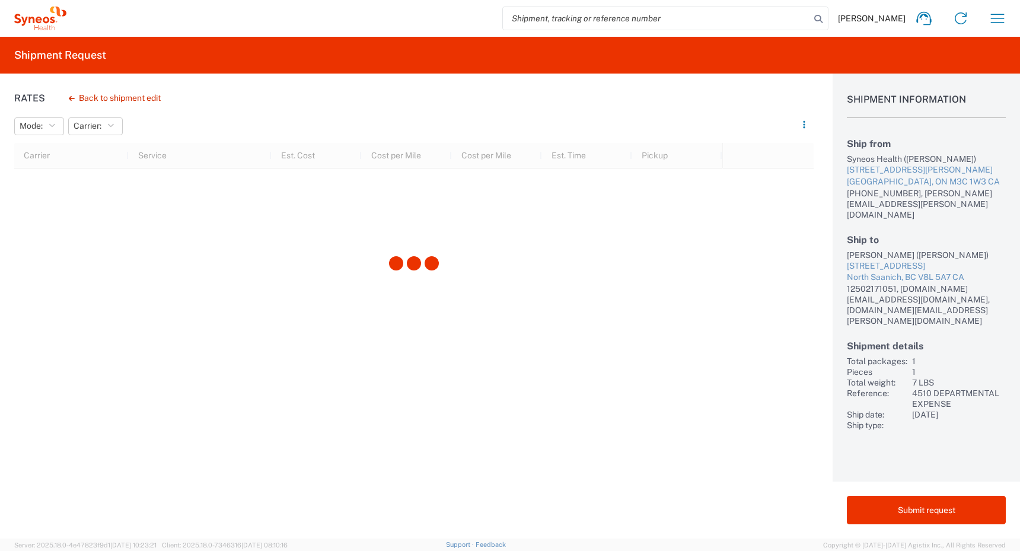
click at [858, 250] on div "[PERSON_NAME] ([PERSON_NAME])" at bounding box center [926, 255] width 159 height 11
click at [877, 250] on div "[PERSON_NAME] ([PERSON_NAME])" at bounding box center [926, 255] width 159 height 11
copy div "[PERSON_NAME]"
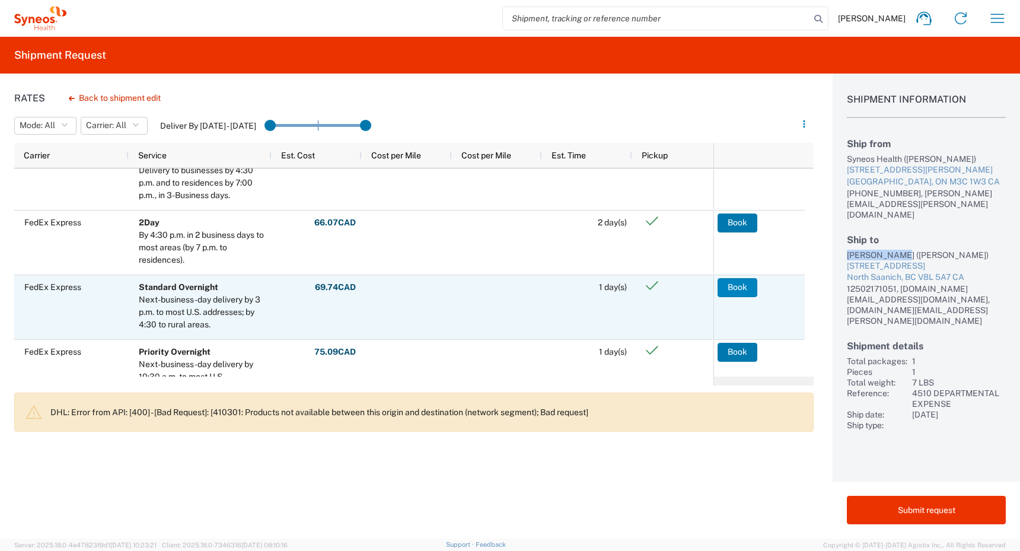
click at [730, 287] on button "Book" at bounding box center [738, 287] width 40 height 19
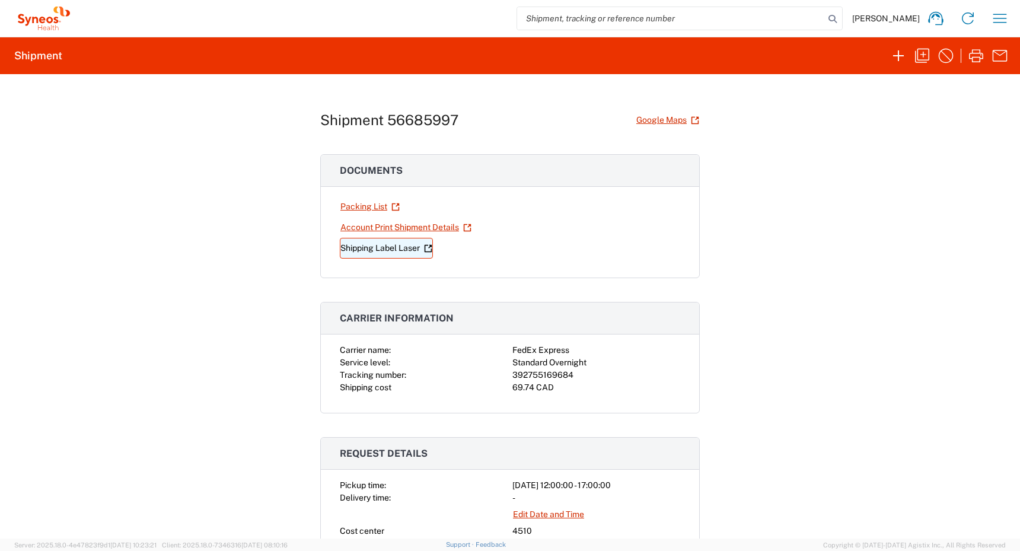
click at [369, 245] on link "Shipping Label Laser" at bounding box center [386, 248] width 93 height 21
click at [321, 190] on agx-collapsable-panel "Documents Packing List Account Print Shipment Details Shipping Label Laser" at bounding box center [510, 216] width 380 height 124
click at [999, 13] on icon "button" at bounding box center [1000, 18] width 19 height 19
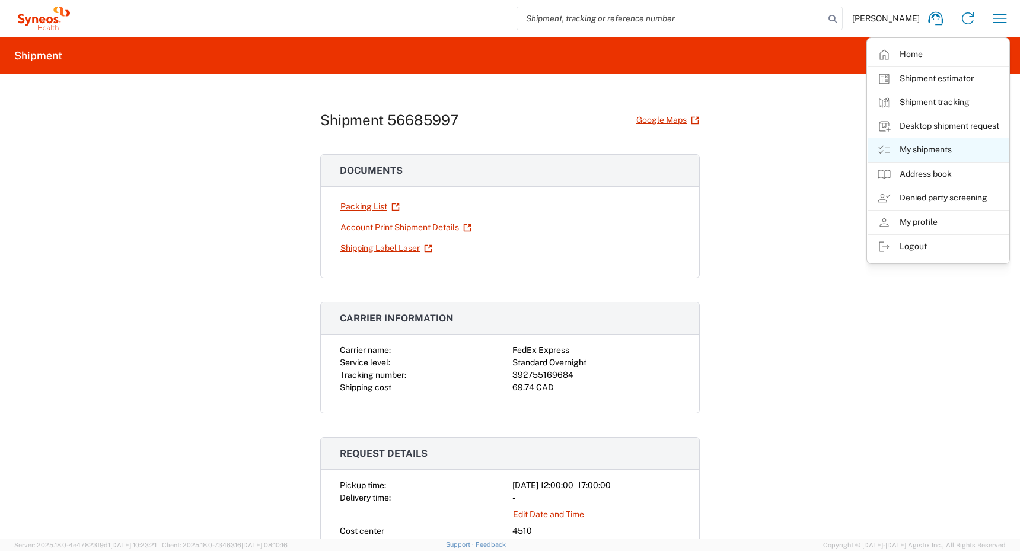
click at [917, 144] on link "My shipments" at bounding box center [938, 150] width 141 height 24
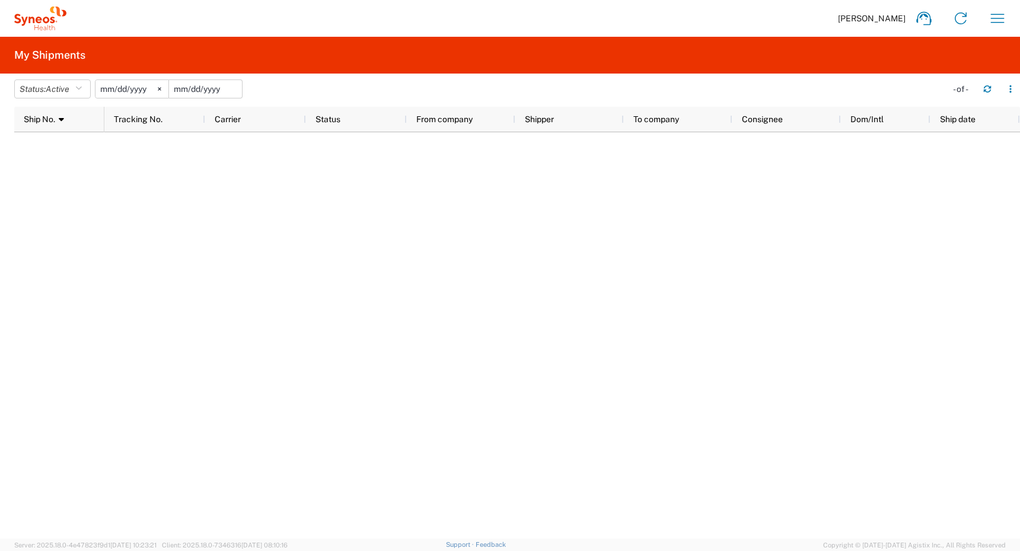
click at [219, 90] on input "date" at bounding box center [205, 89] width 73 height 18
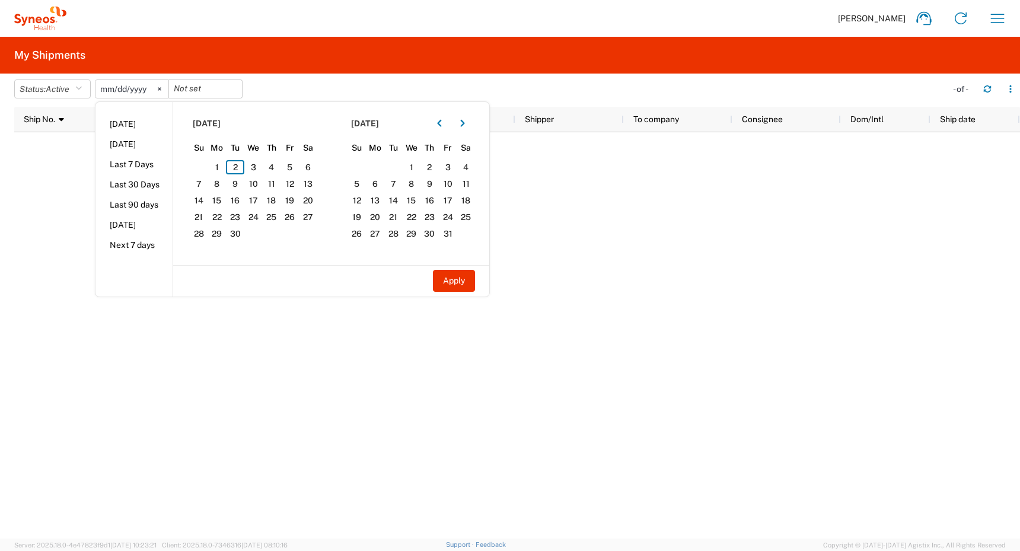
click at [317, 68] on agx-form-header "My Shipments" at bounding box center [510, 55] width 1020 height 37
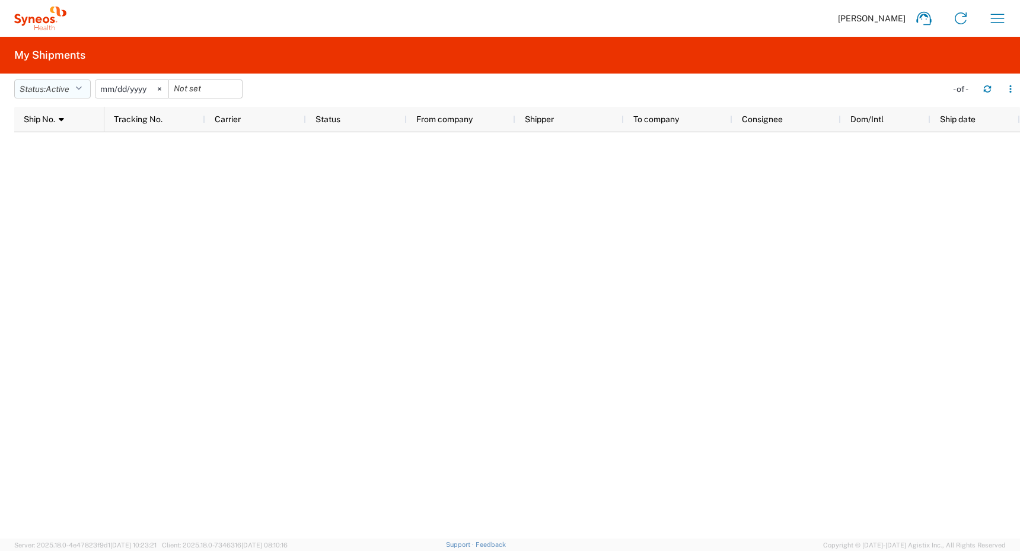
click at [81, 87] on icon "button" at bounding box center [78, 89] width 7 height 8
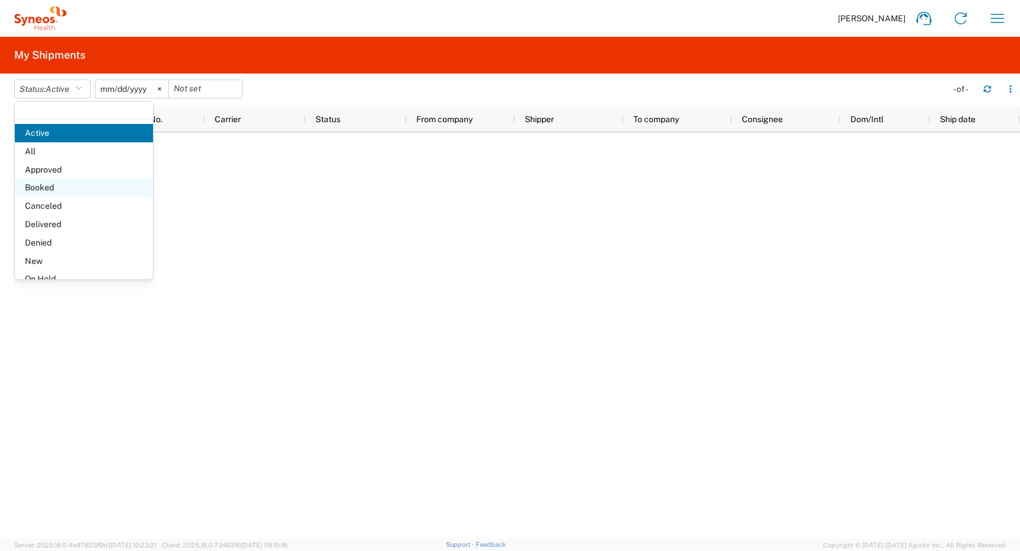
click at [49, 186] on span "Booked" at bounding box center [84, 188] width 138 height 18
